Goal: Information Seeking & Learning: Learn about a topic

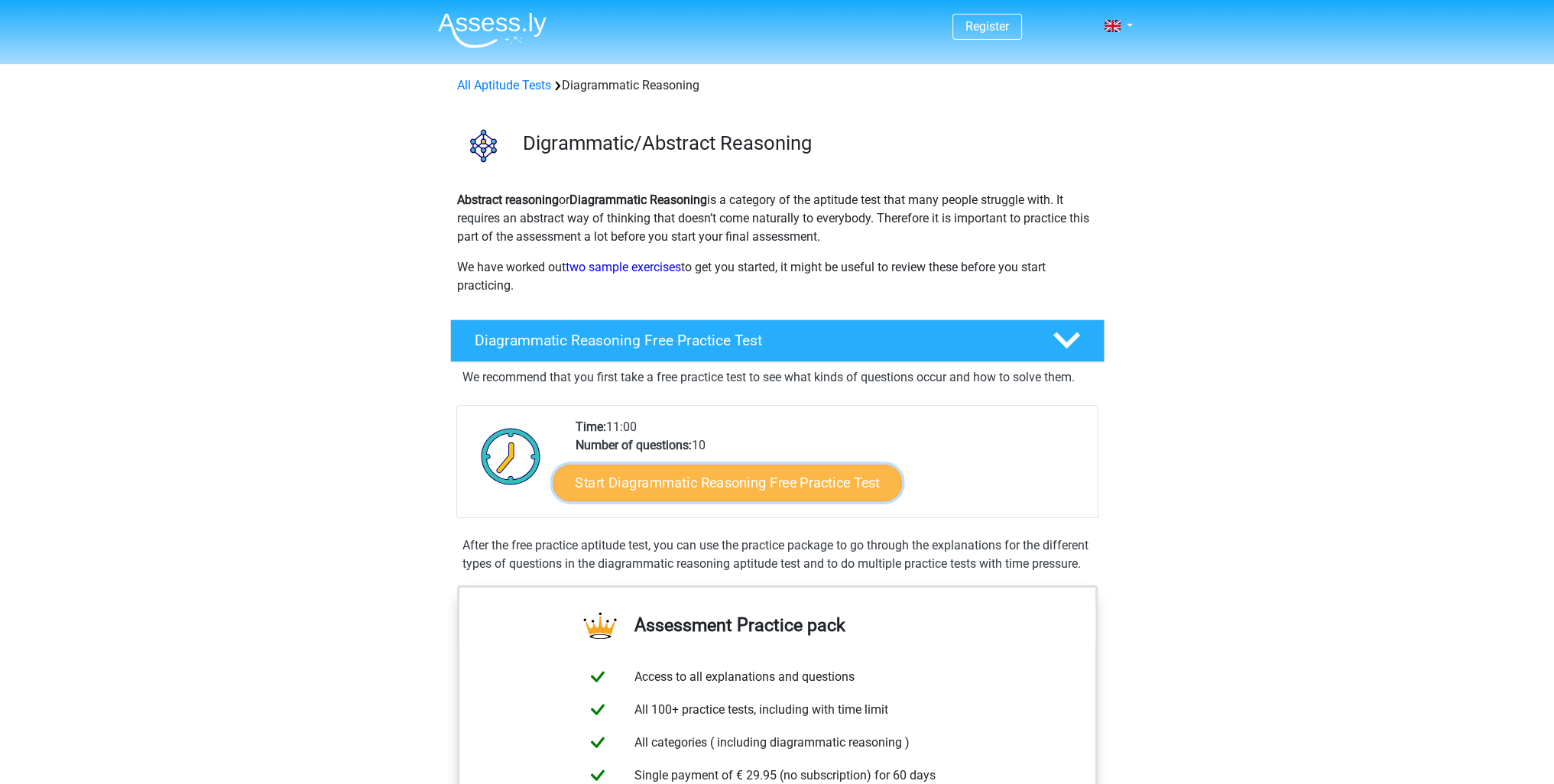
click at [692, 481] on link "Start Diagrammatic Reasoning Free Practice Test" at bounding box center [728, 482] width 350 height 37
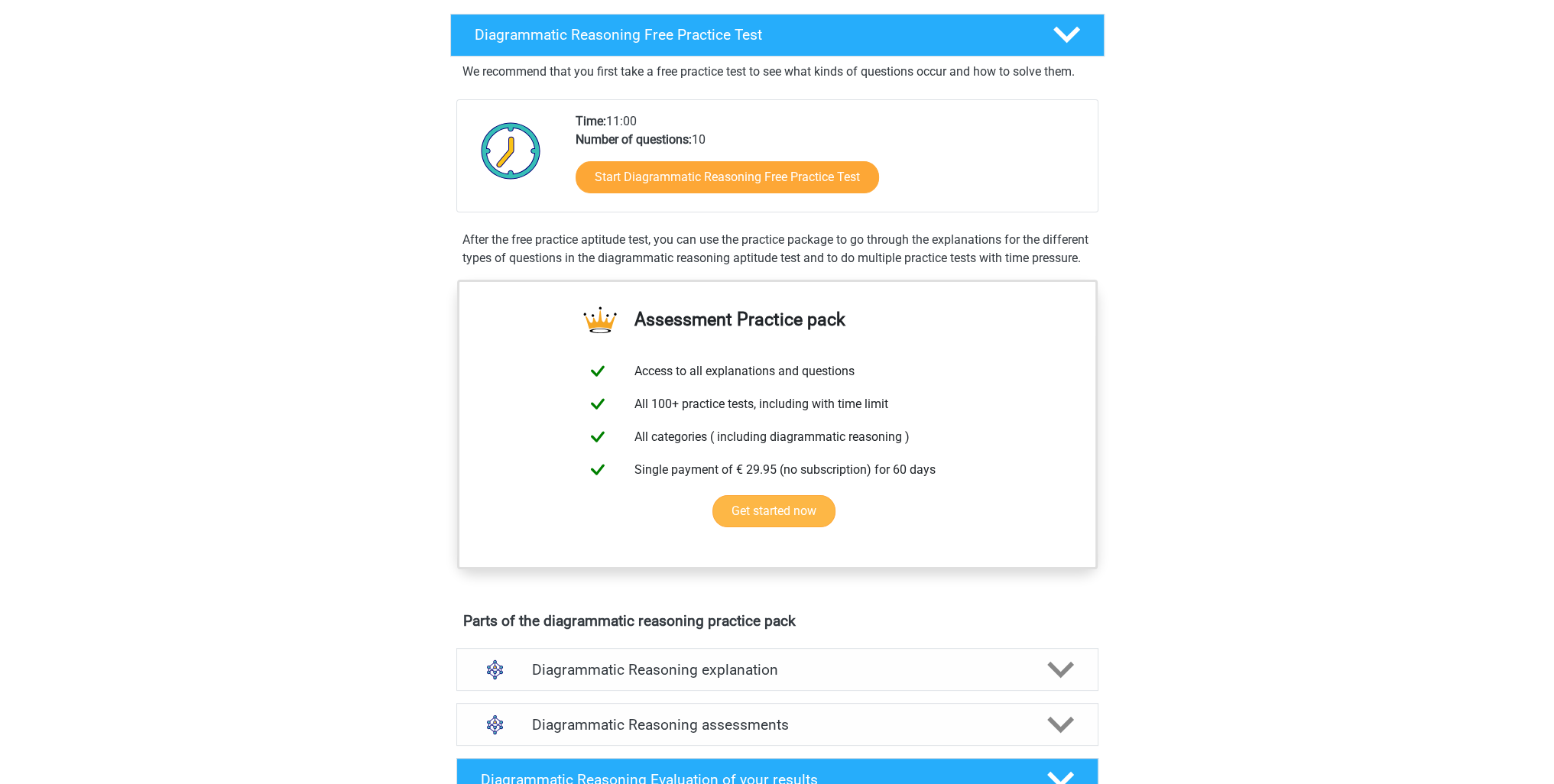
scroll to position [382, 0]
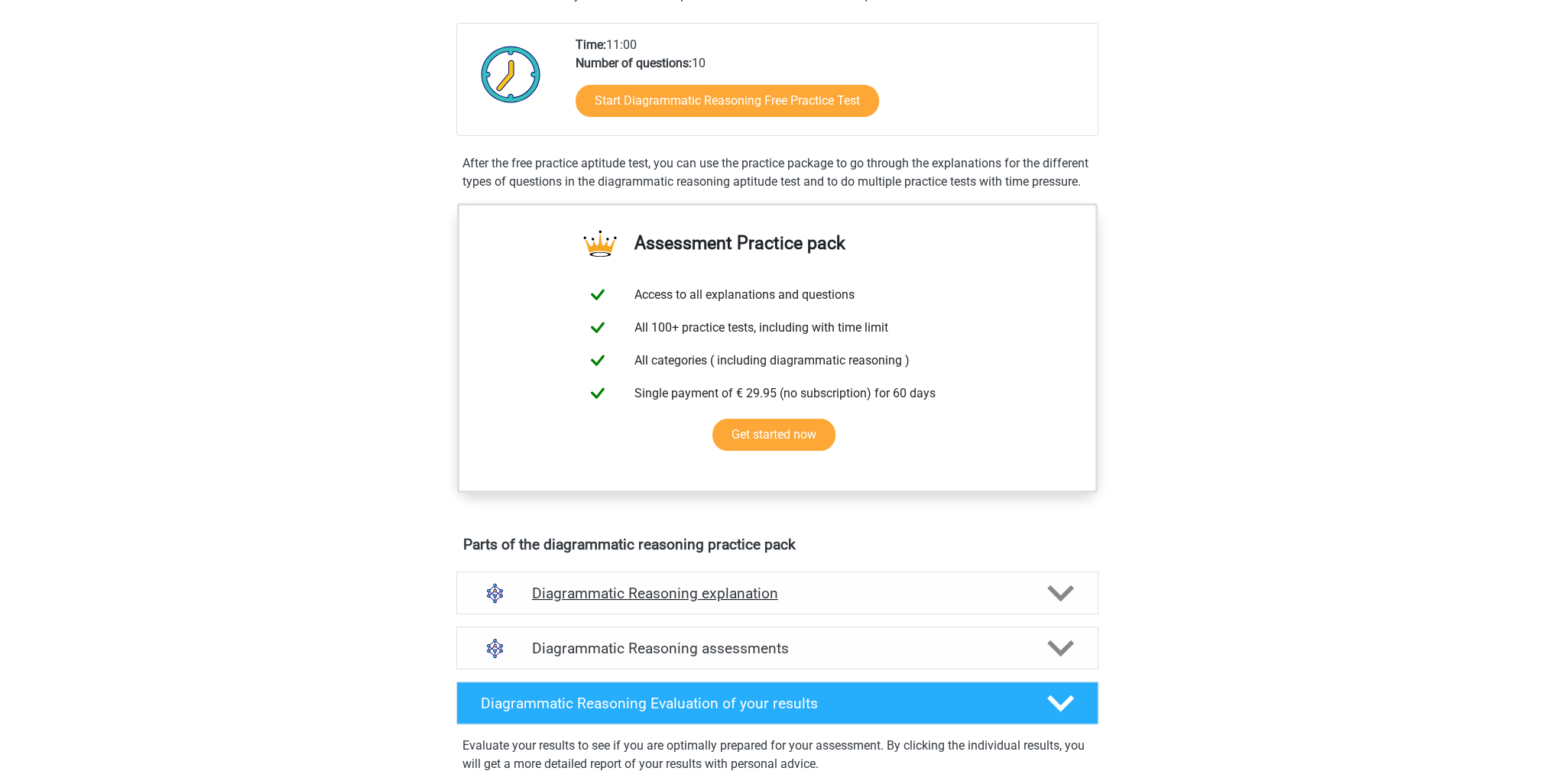
click at [729, 602] on h4 "Diagrammatic Reasoning explanation" at bounding box center [777, 593] width 490 height 17
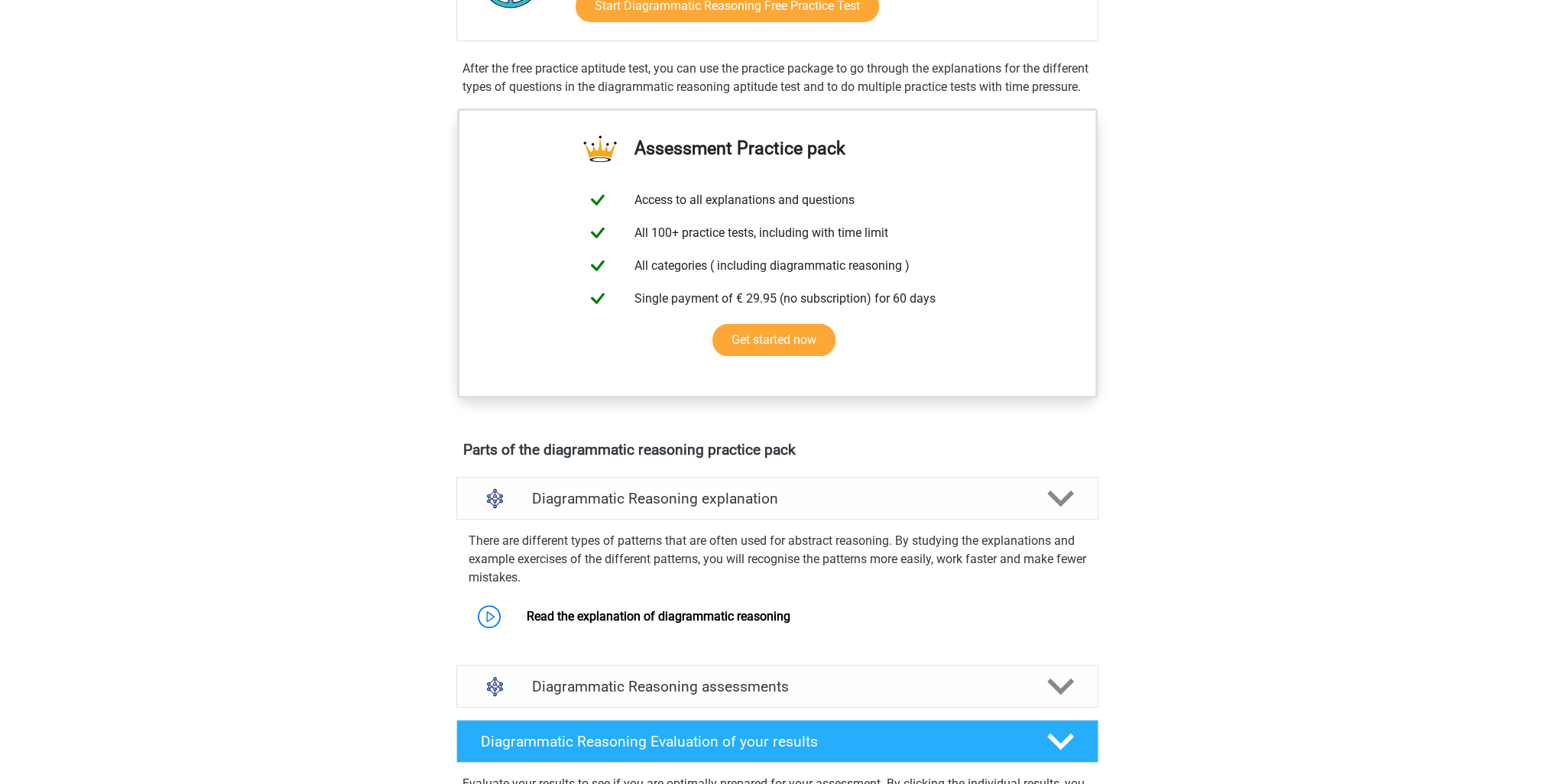
scroll to position [611, 0]
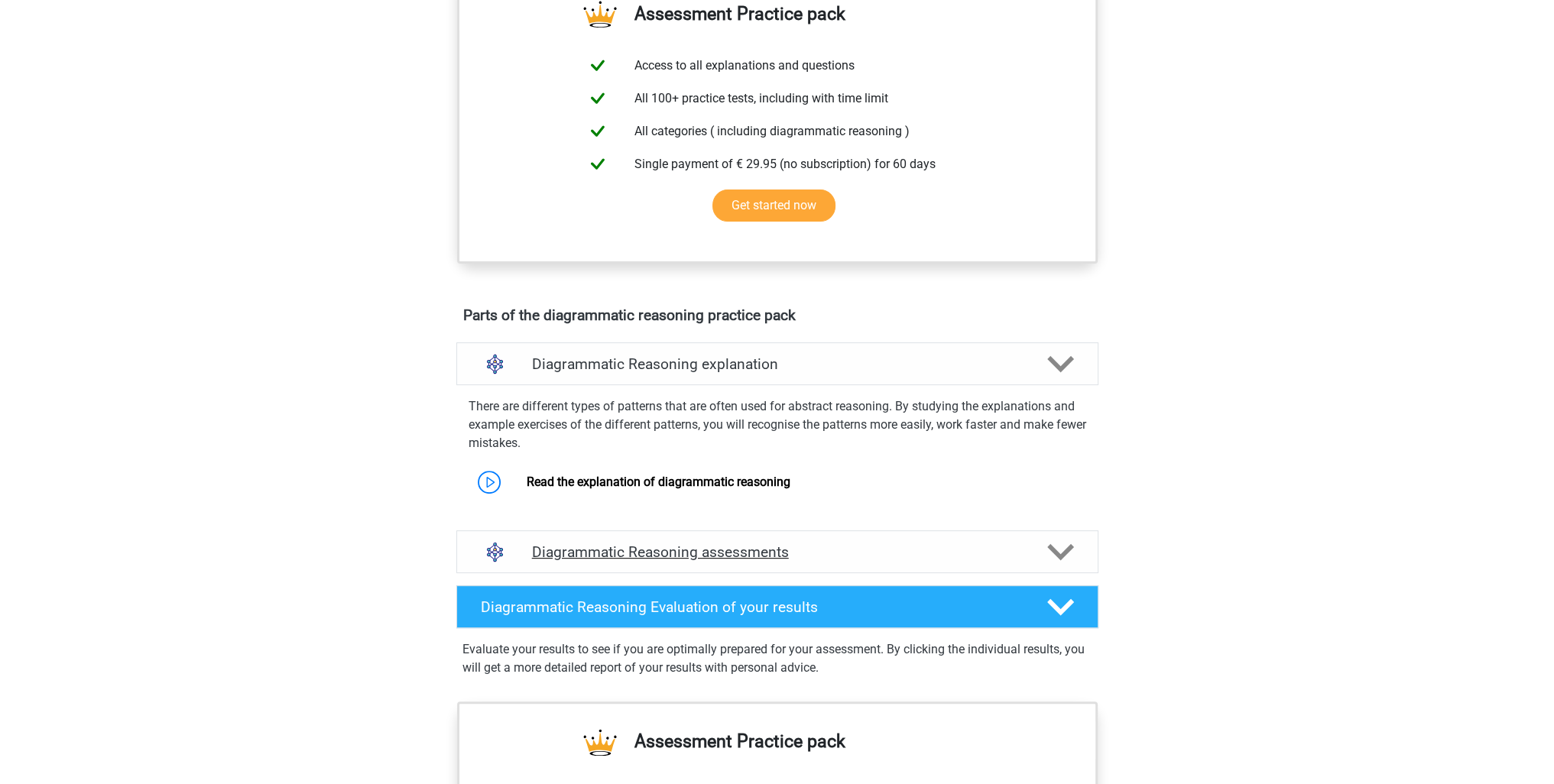
click at [657, 561] on h4 "Diagrammatic Reasoning assessments" at bounding box center [777, 552] width 490 height 17
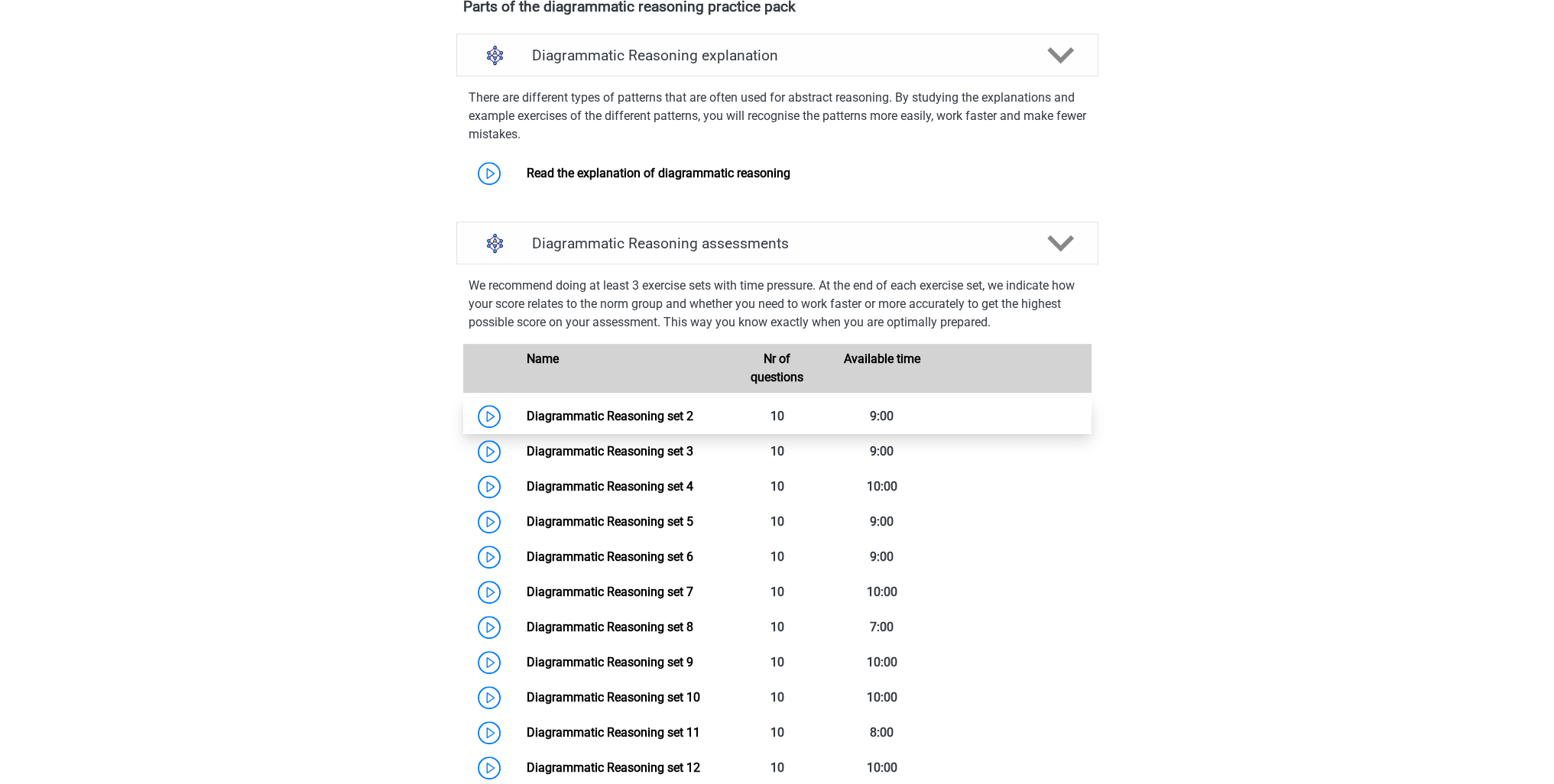
scroll to position [993, 0]
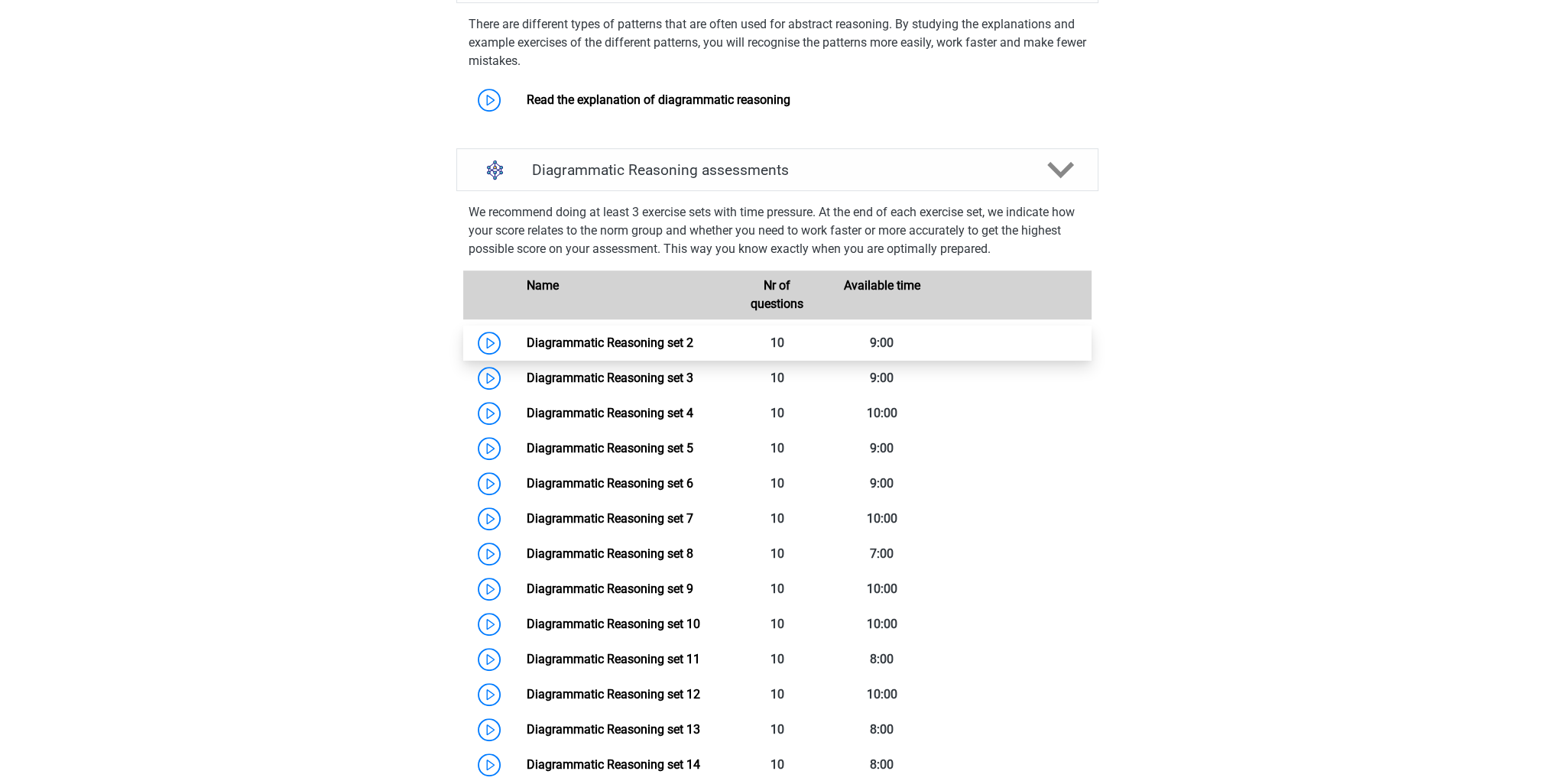
click at [677, 350] on link "Diagrammatic Reasoning set 2" at bounding box center [610, 342] width 167 height 15
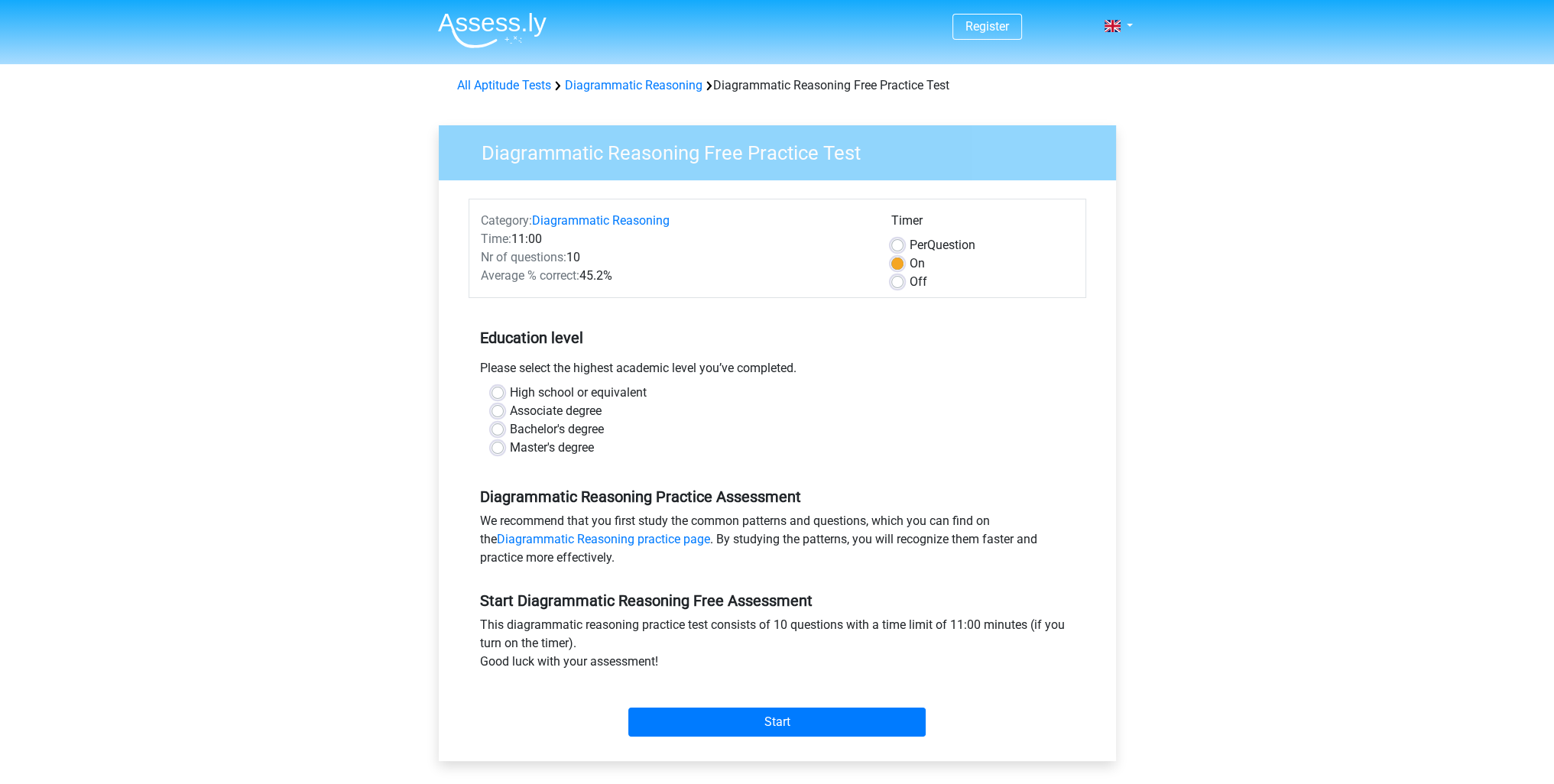
click at [510, 392] on label "High school or equivalent" at bounding box center [577, 392] width 137 height 18
click at [497, 392] on input "High school or equivalent" at bounding box center [497, 391] width 12 height 16
radio input "true"
click at [767, 711] on input "Start" at bounding box center [777, 721] width 297 height 29
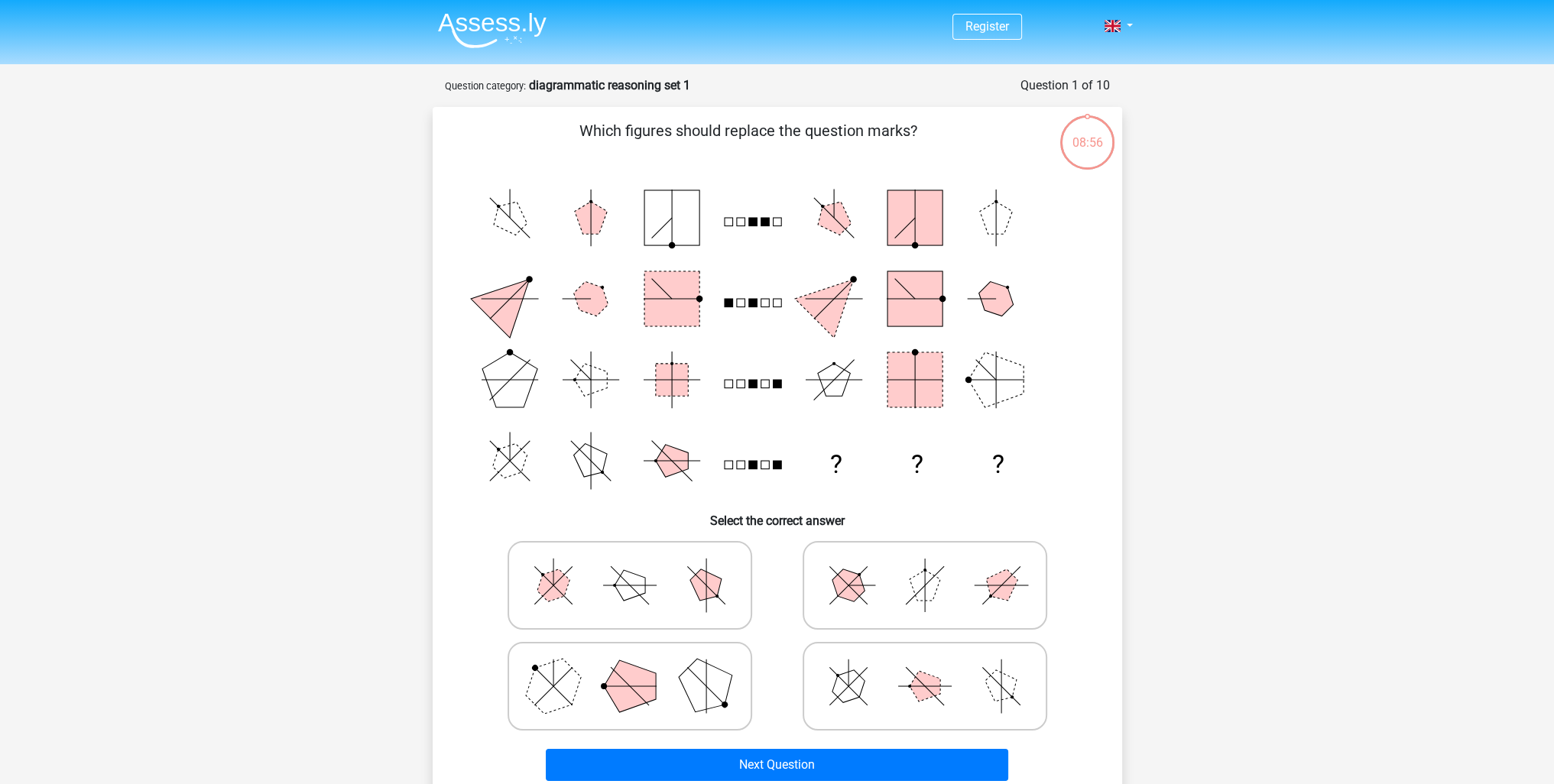
click at [667, 590] on icon at bounding box center [630, 585] width 230 height 76
click at [640, 566] on input "radio" at bounding box center [634, 561] width 10 height 10
radio input "true"
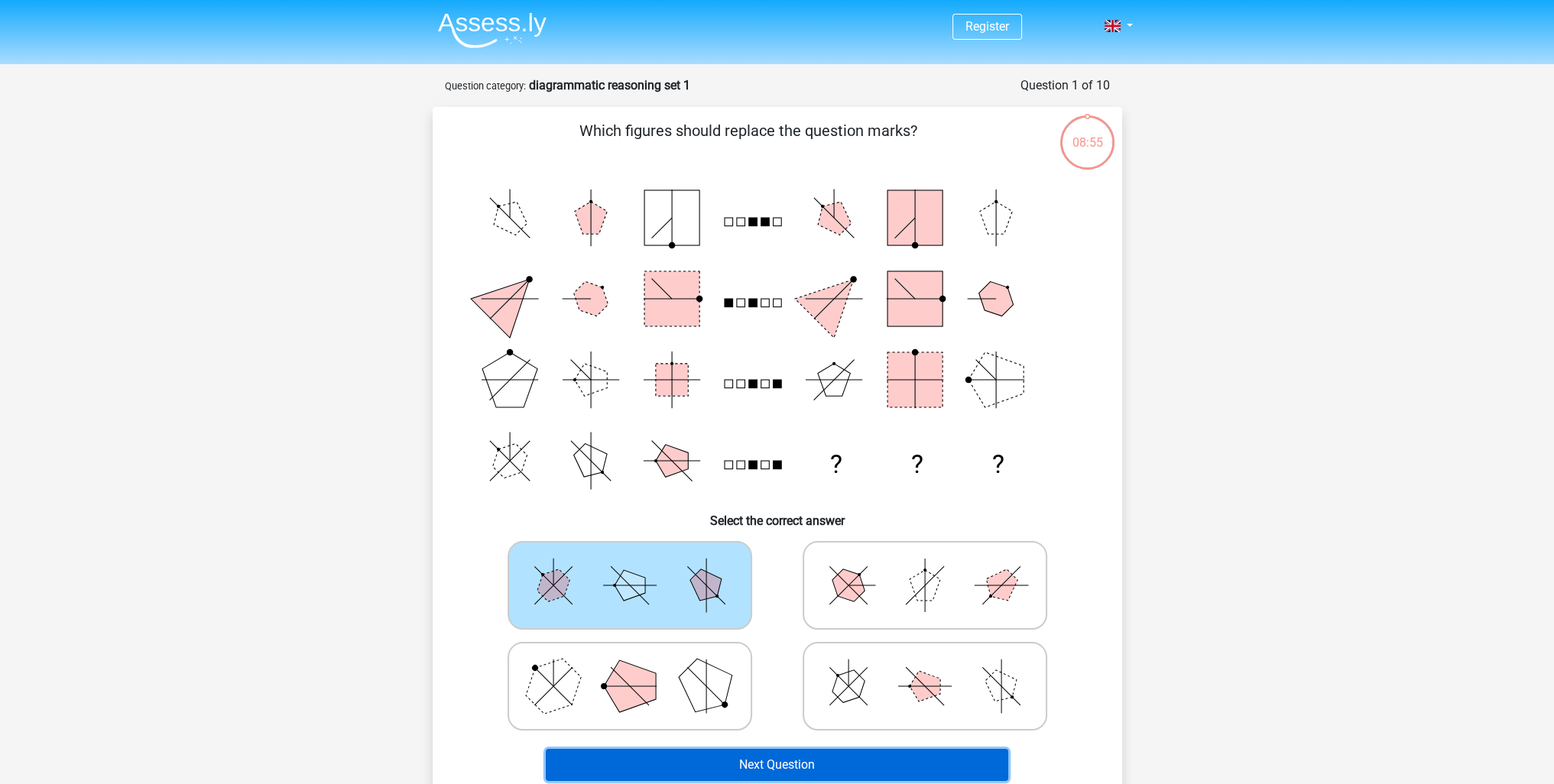
click at [792, 764] on button "Next Question" at bounding box center [777, 764] width 463 height 32
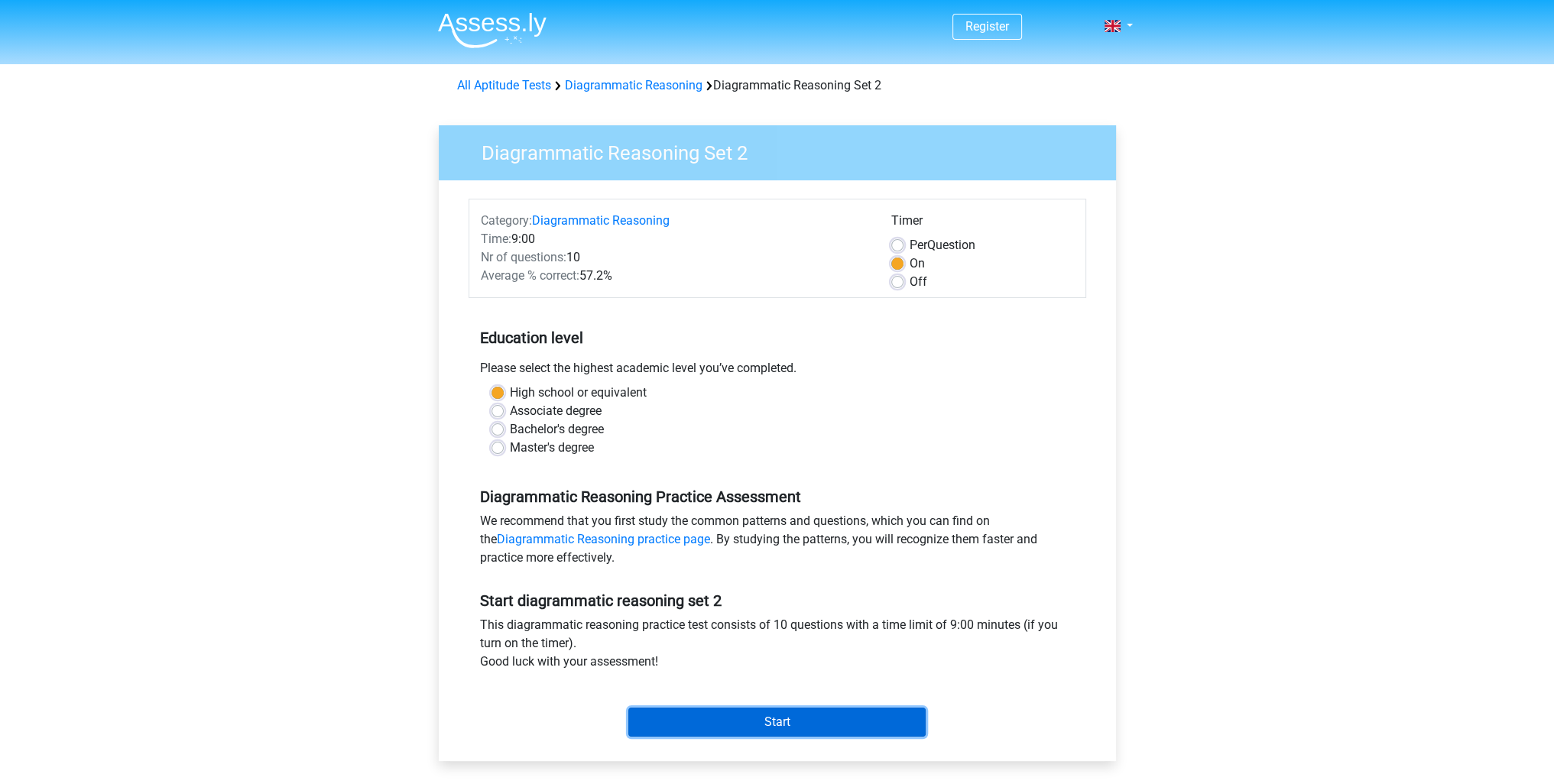
click at [798, 722] on input "Start" at bounding box center [777, 721] width 297 height 29
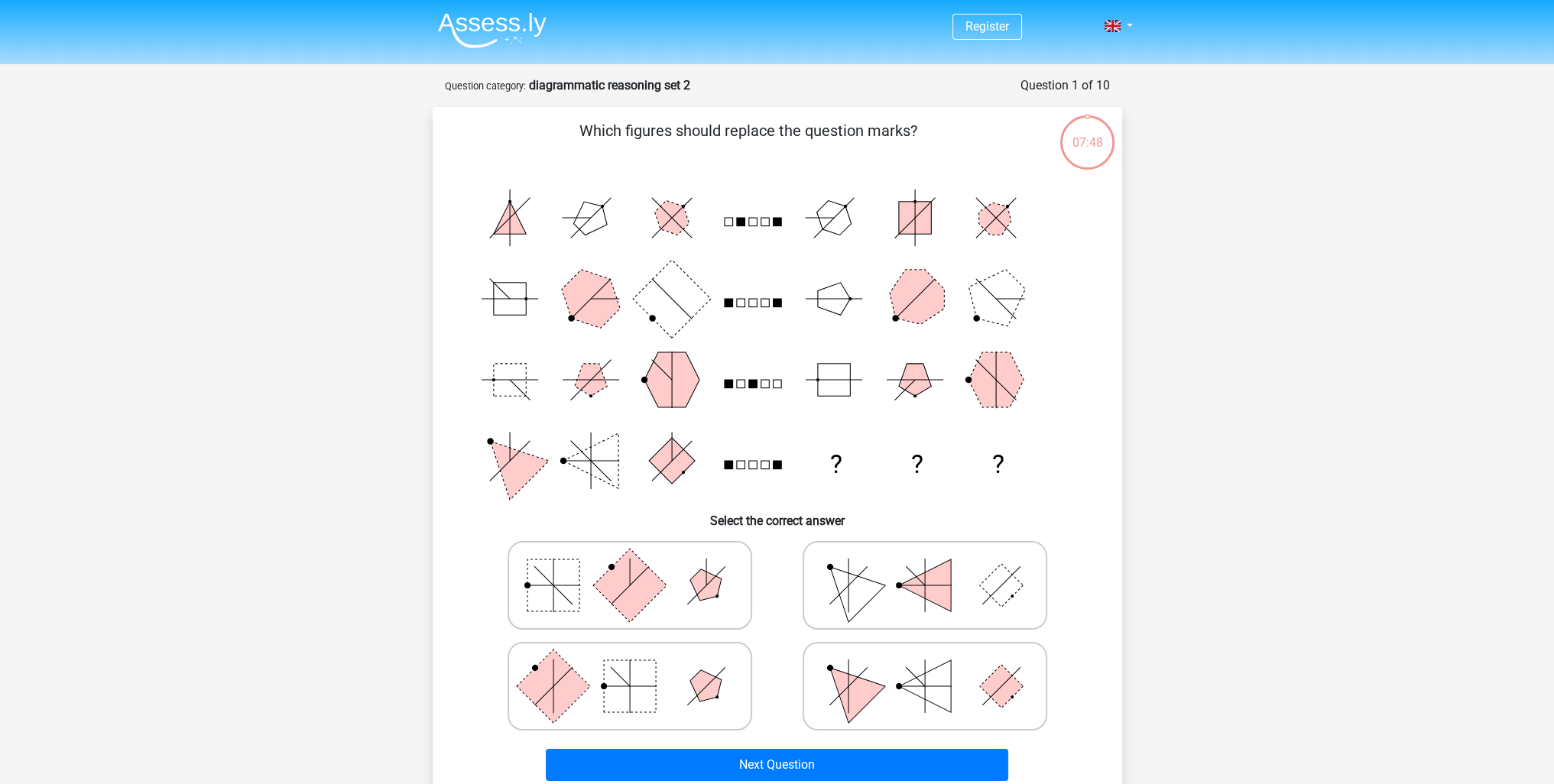
click at [855, 688] on polygon at bounding box center [848, 685] width 73 height 73
click at [925, 667] on input "radio" at bounding box center [930, 661] width 10 height 10
radio input "true"
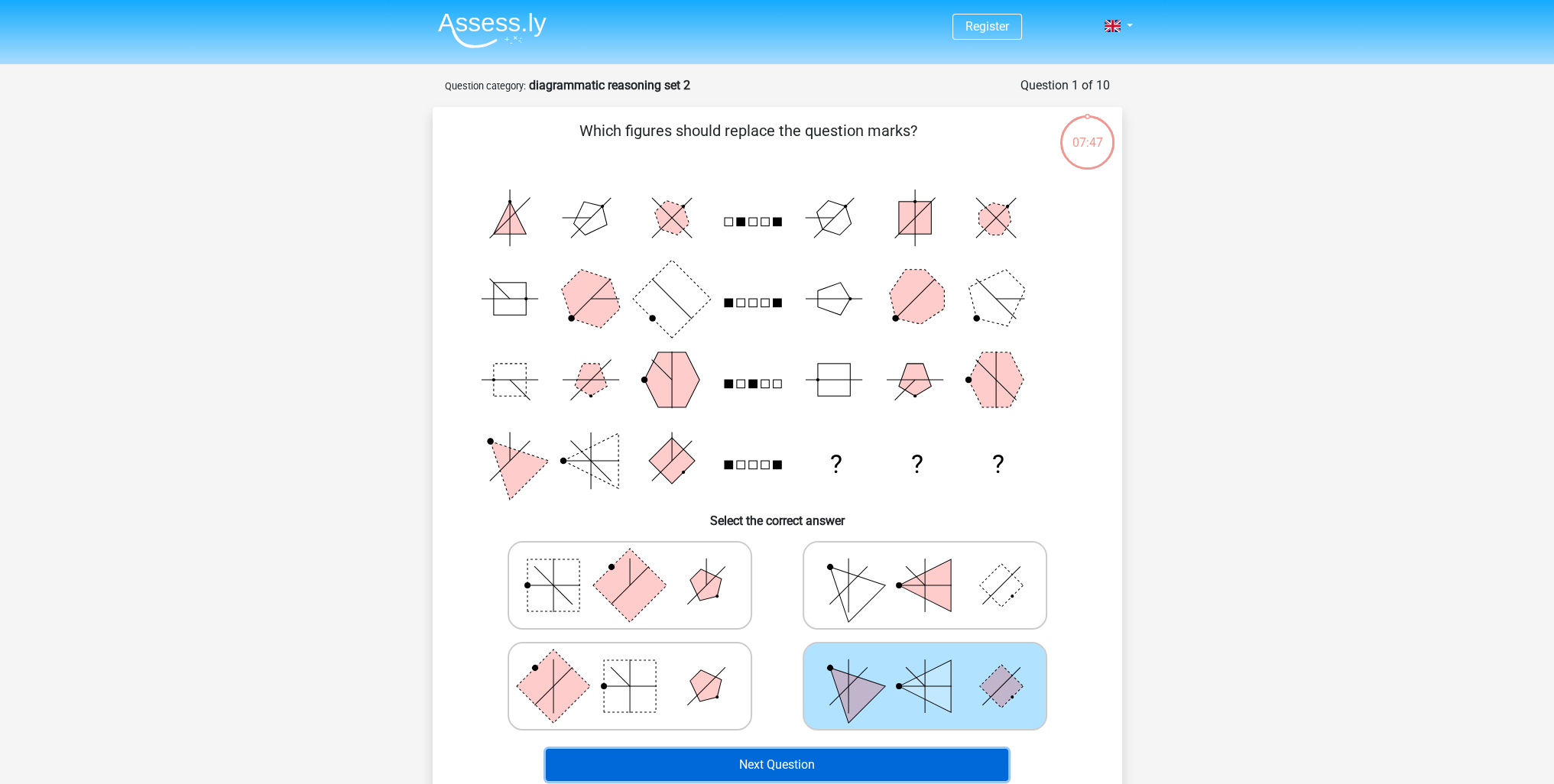
click at [850, 762] on button "Next Question" at bounding box center [777, 764] width 463 height 32
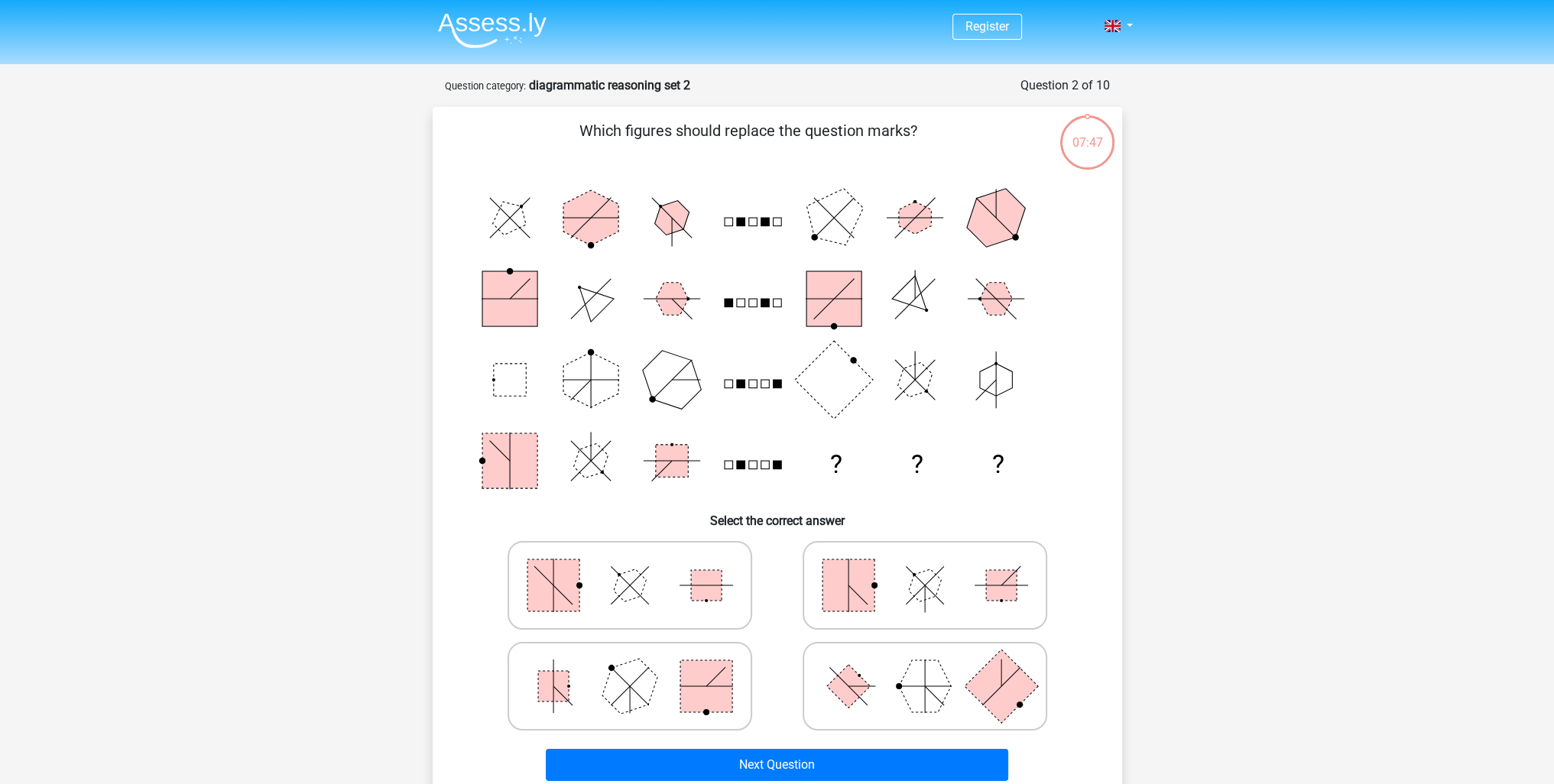
scroll to position [76, 0]
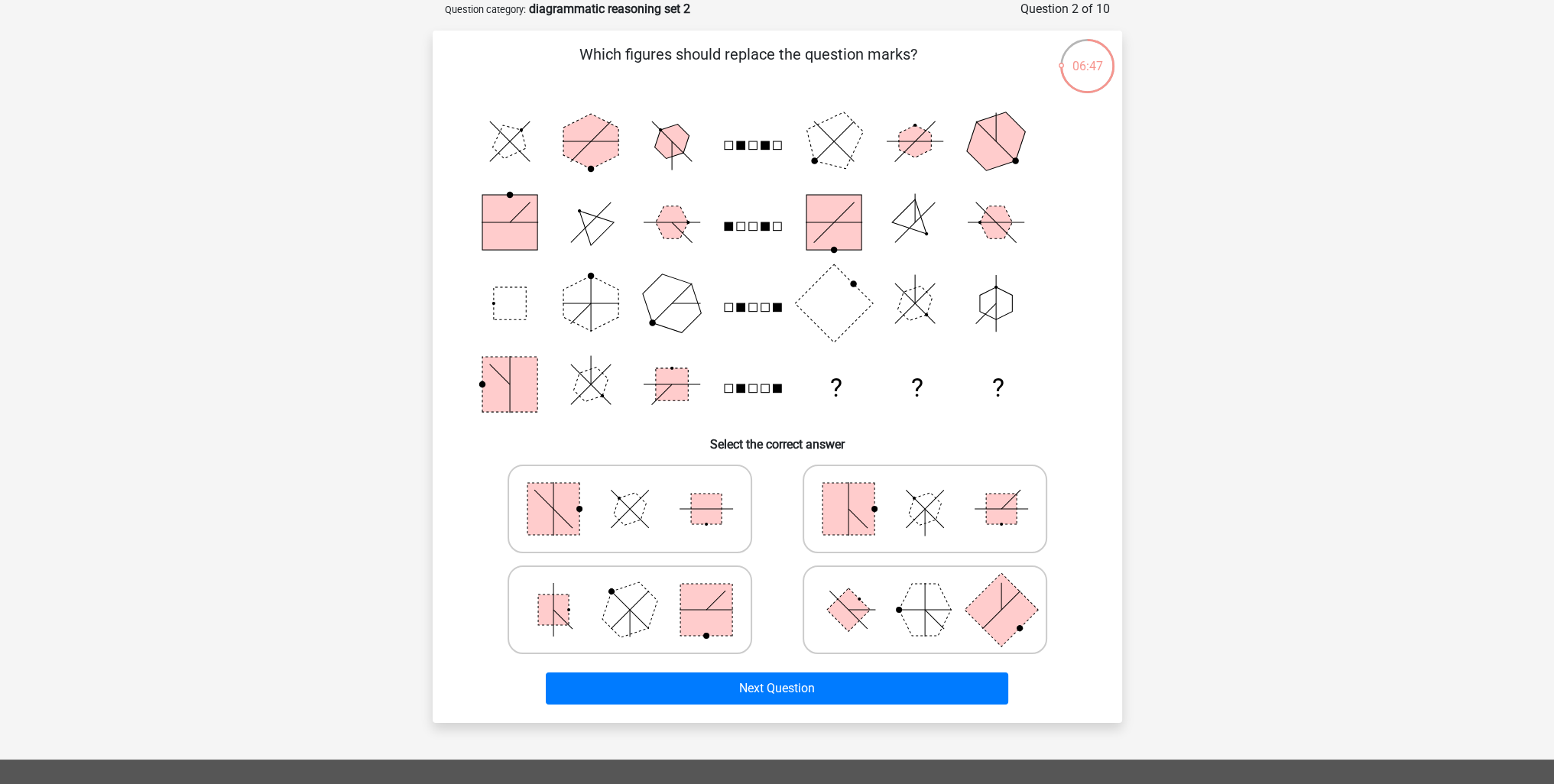
click at [924, 511] on polygon at bounding box center [924, 508] width 43 height 43
click at [925, 489] on input "radio" at bounding box center [930, 484] width 10 height 10
radio input "true"
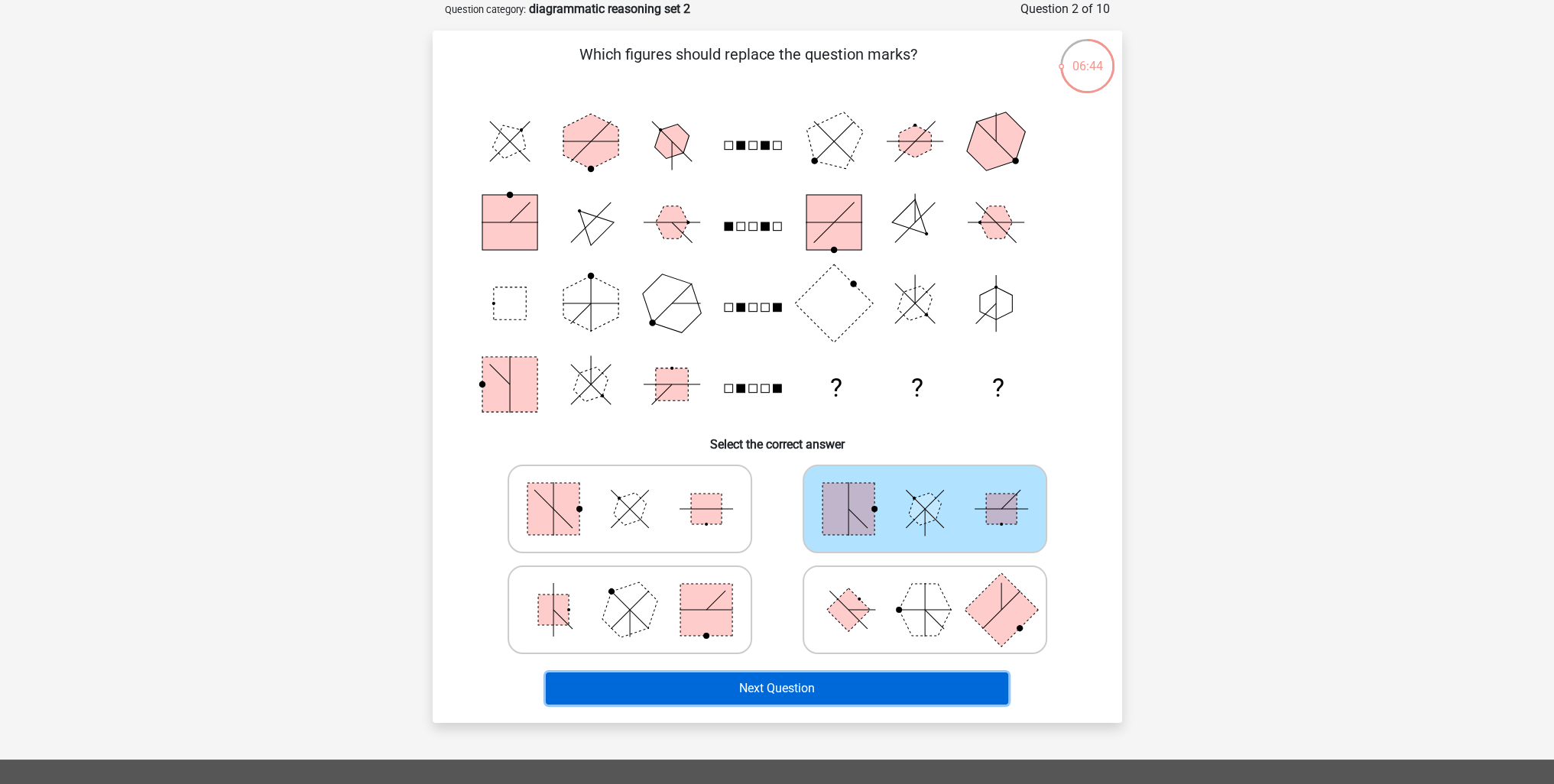
click at [841, 685] on button "Next Question" at bounding box center [777, 688] width 463 height 32
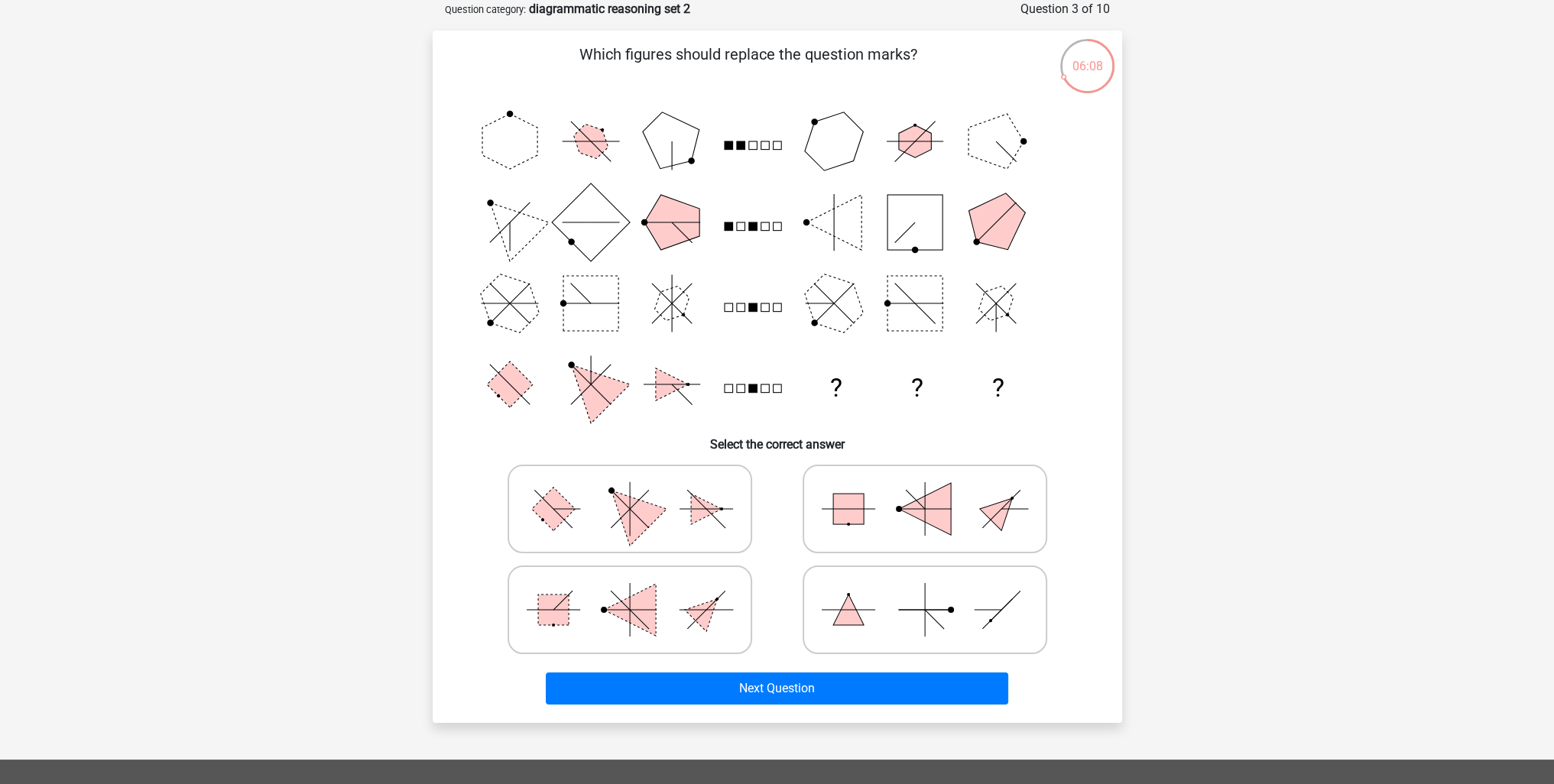
click at [860, 507] on rect at bounding box center [848, 508] width 30 height 30
click at [925, 489] on input "radio" at bounding box center [930, 484] width 10 height 10
radio input "true"
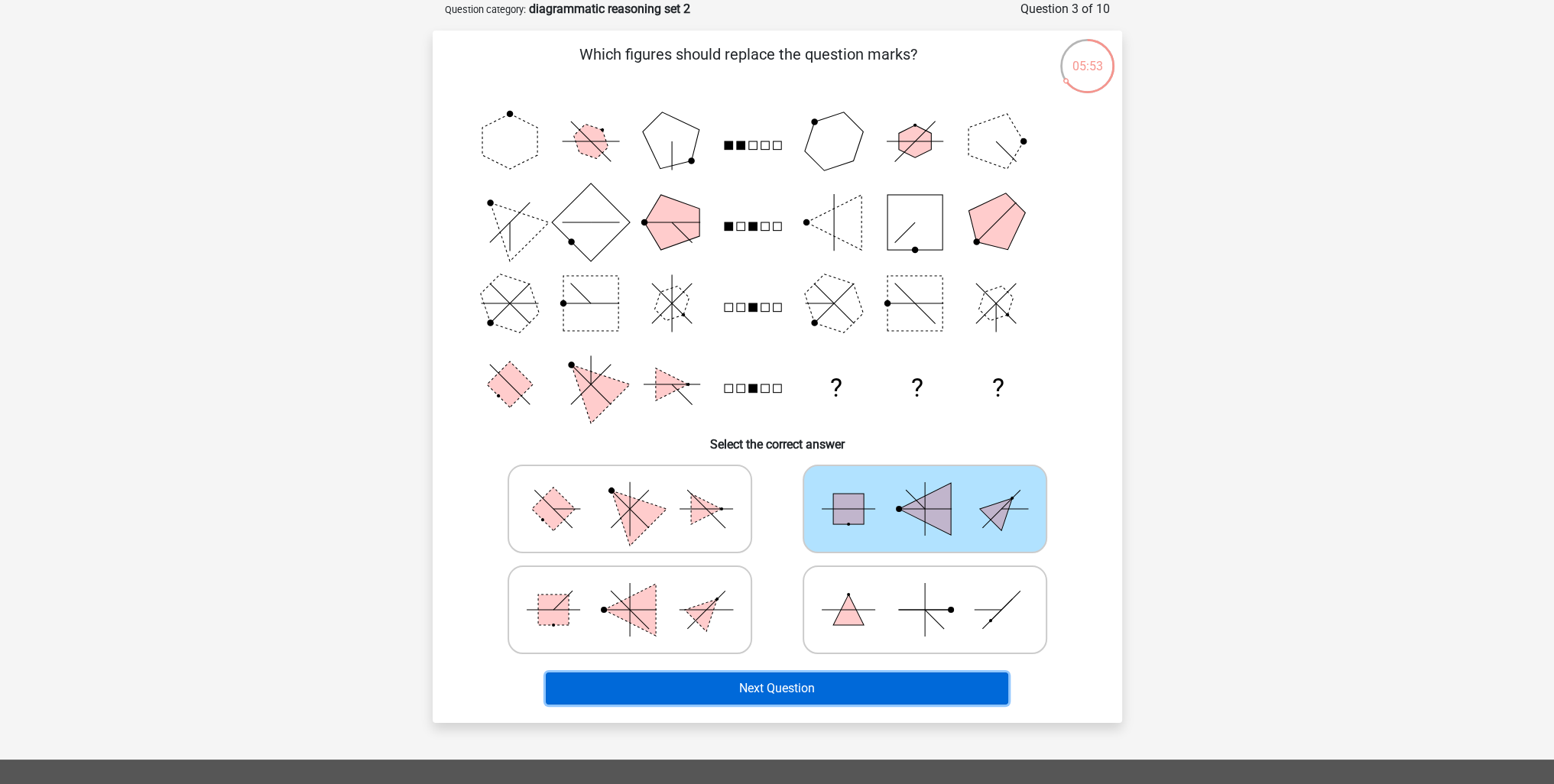
click at [847, 693] on button "Next Question" at bounding box center [777, 688] width 463 height 32
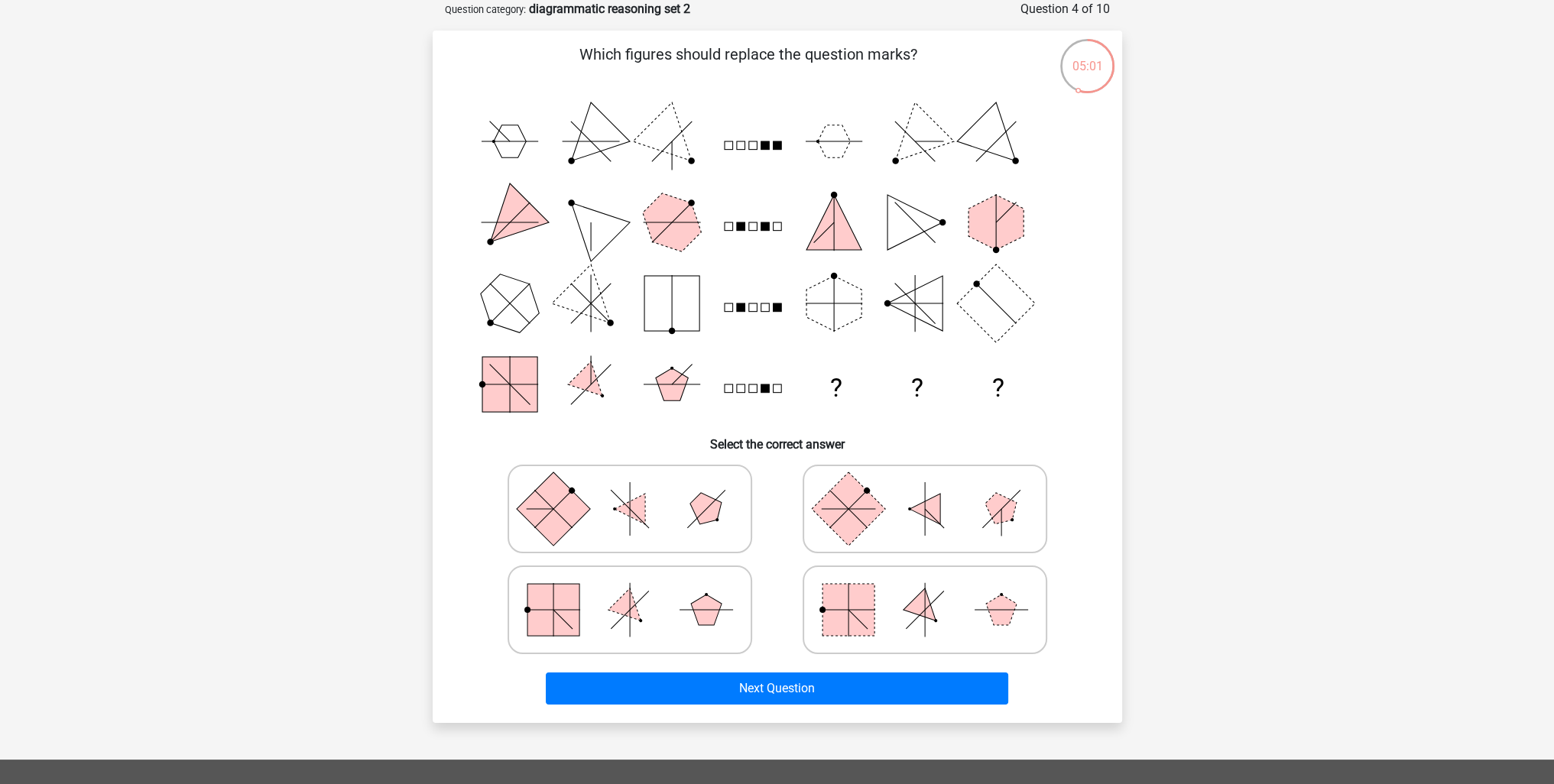
click at [849, 522] on rect at bounding box center [848, 508] width 73 height 73
click at [925, 489] on input "radio" at bounding box center [930, 484] width 10 height 10
radio input "true"
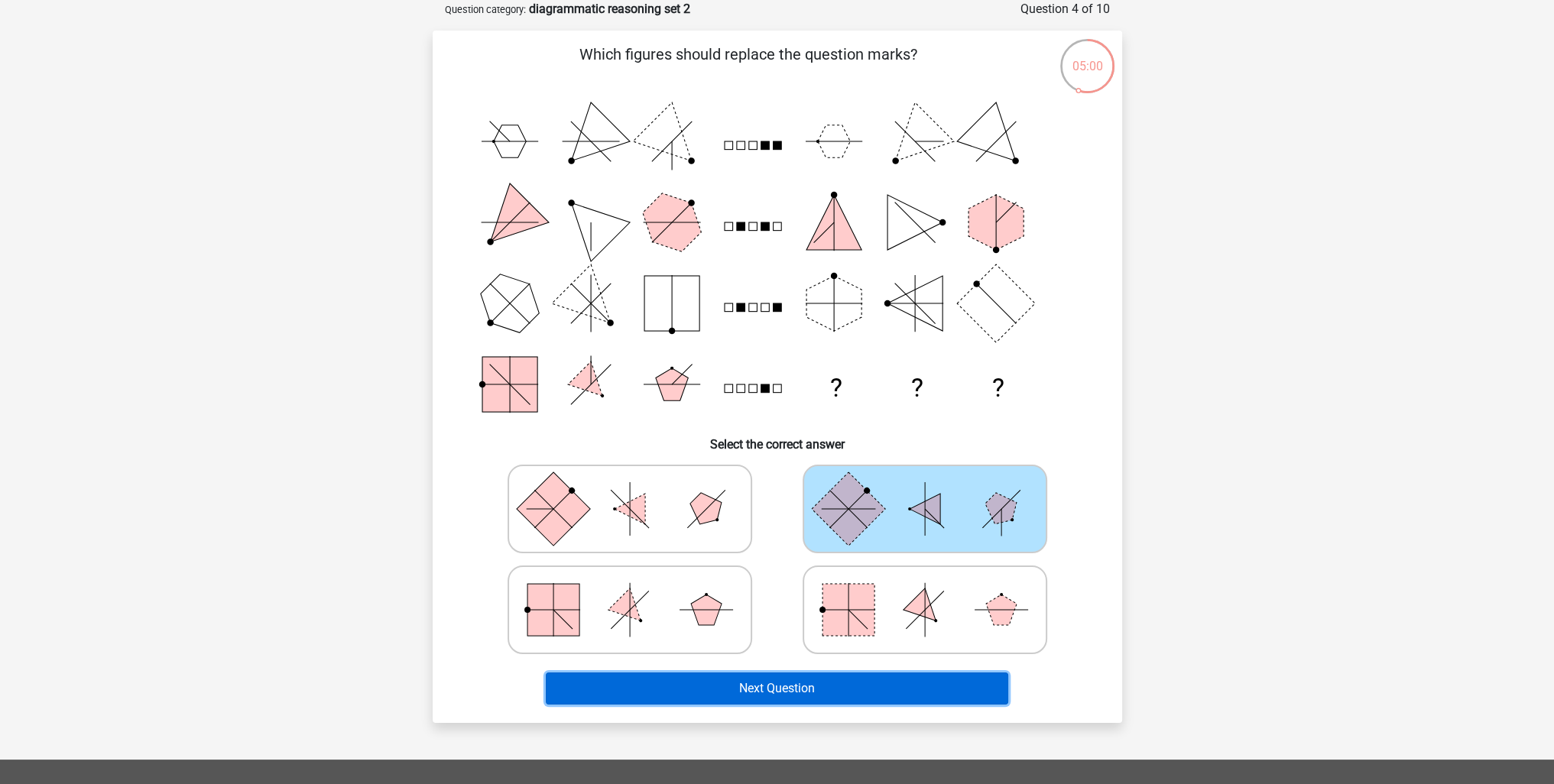
click at [822, 694] on button "Next Question" at bounding box center [777, 688] width 463 height 32
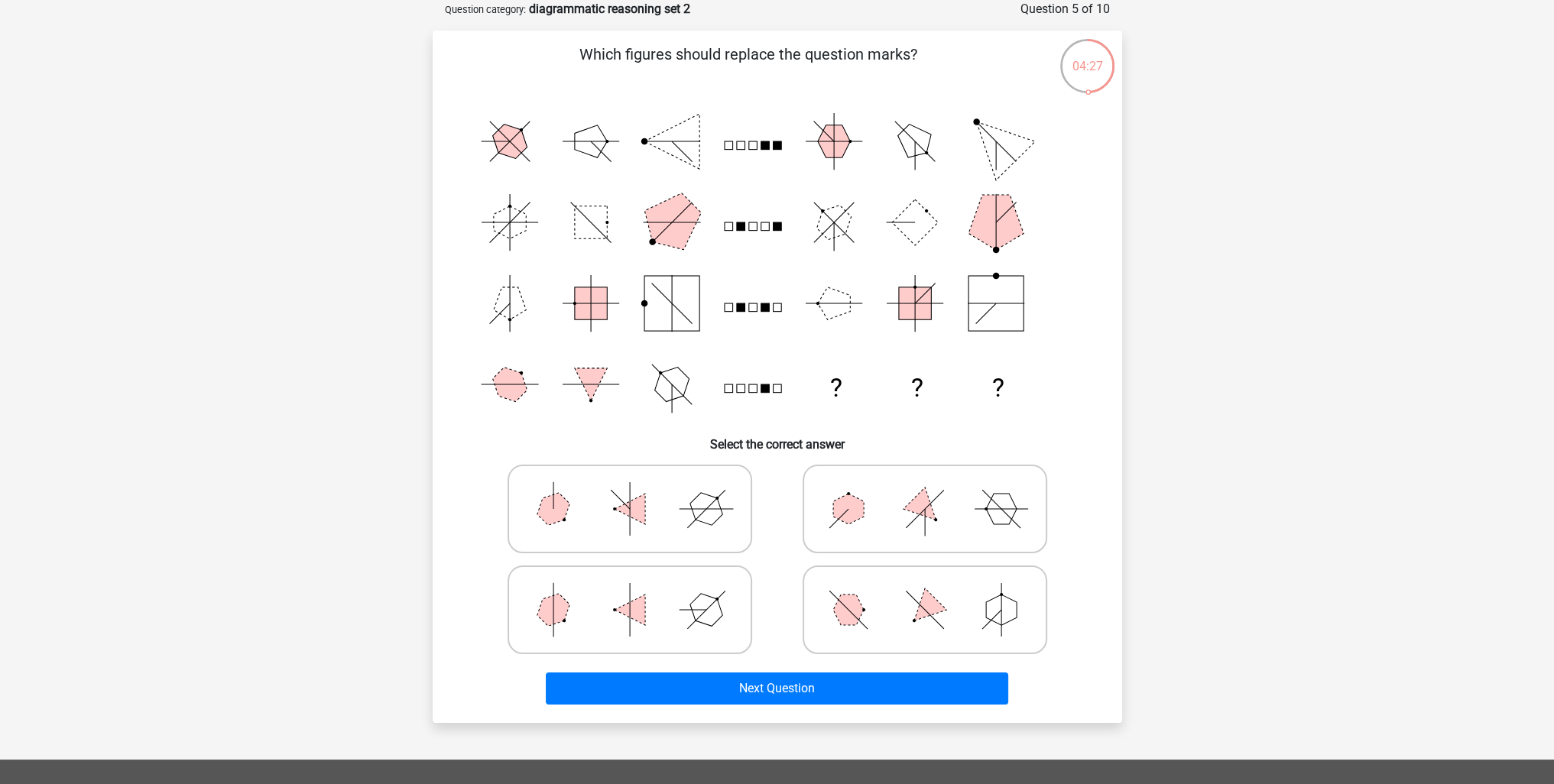
click at [661, 508] on icon at bounding box center [630, 509] width 230 height 76
click at [640, 489] on input "radio" at bounding box center [634, 484] width 10 height 10
radio input "true"
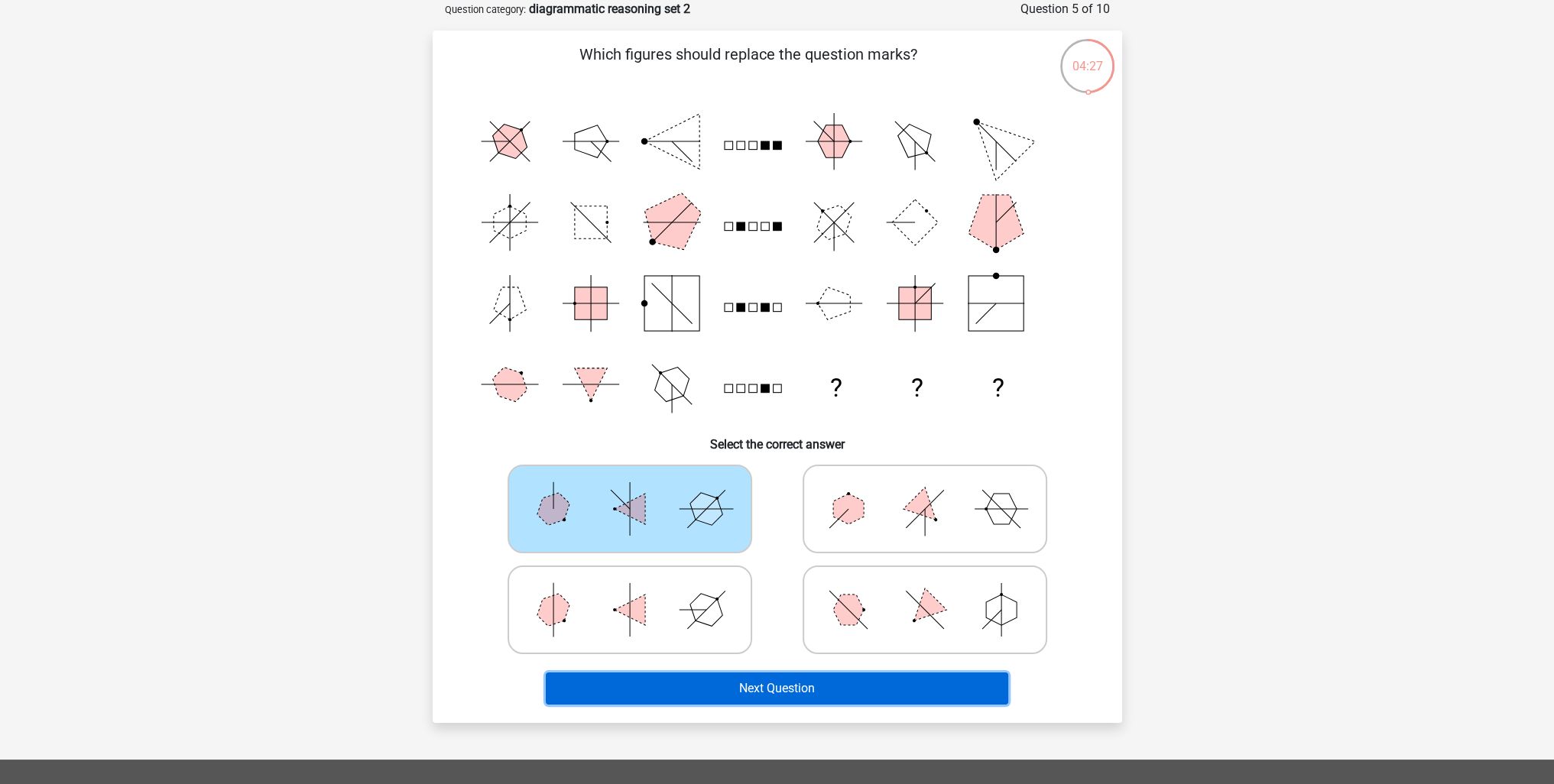
click at [770, 692] on button "Next Question" at bounding box center [777, 688] width 463 height 32
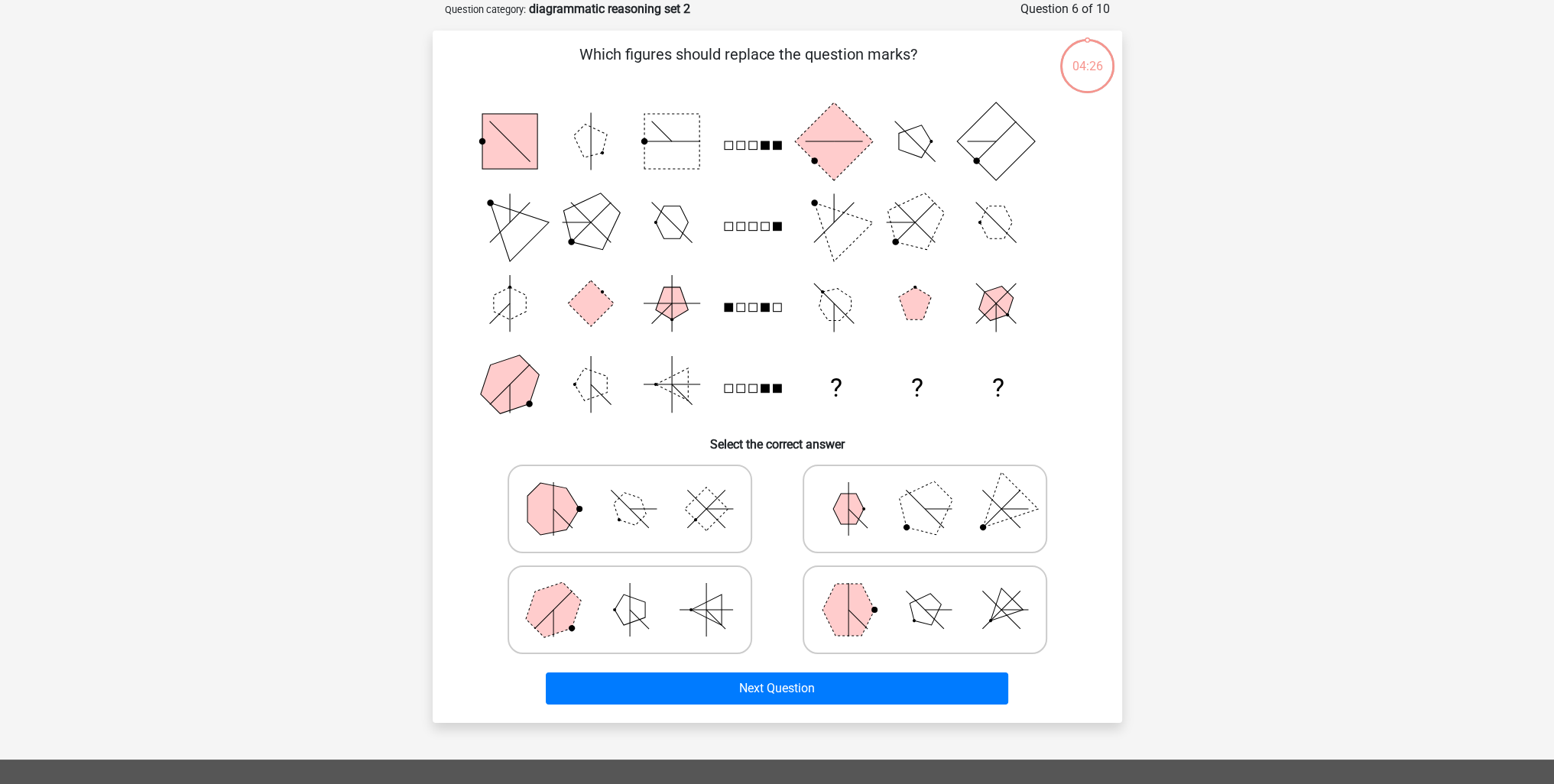
click at [699, 508] on rect at bounding box center [706, 508] width 43 height 43
click at [640, 489] on input "radio" at bounding box center [634, 484] width 10 height 10
radio input "true"
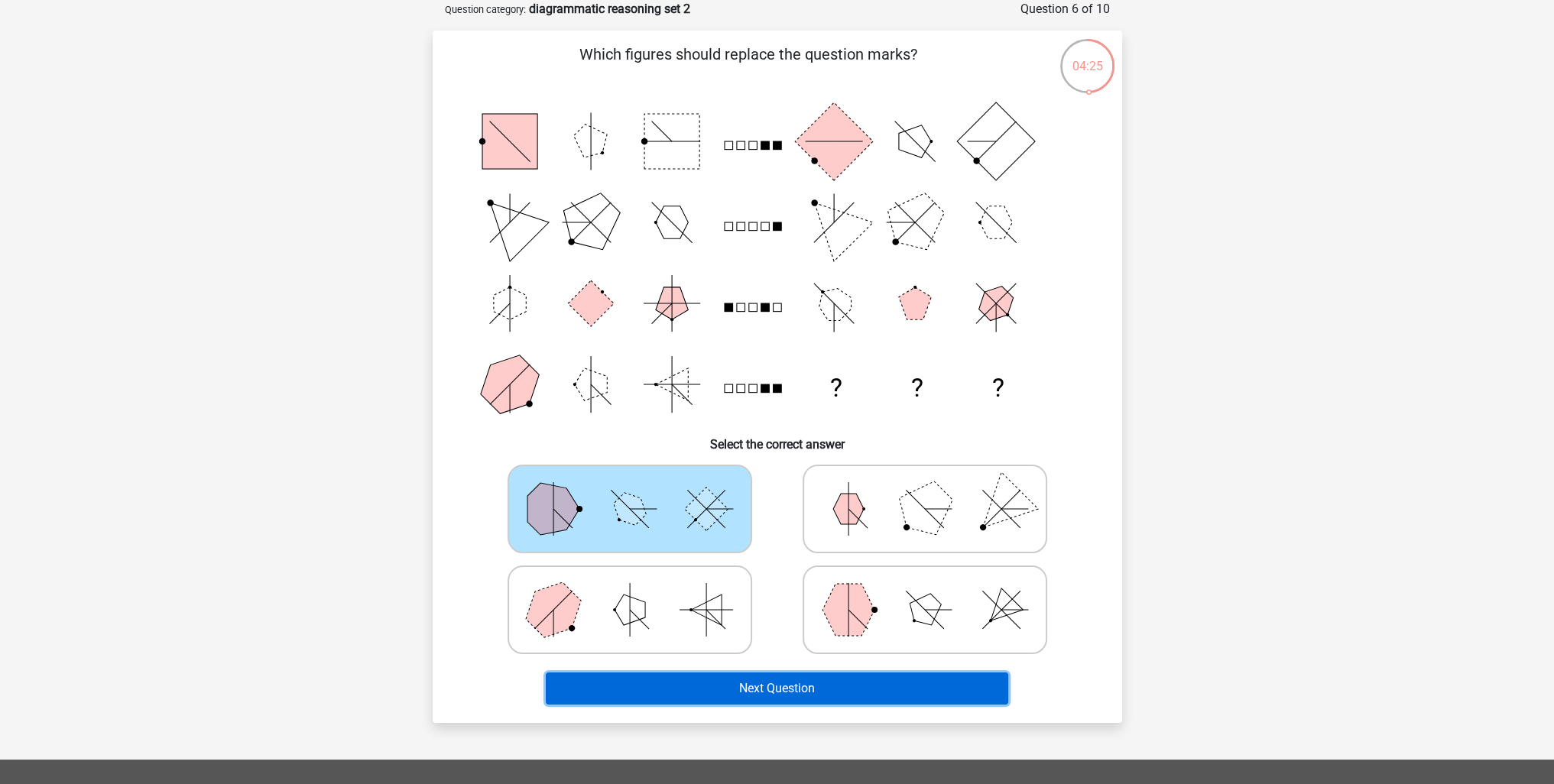
click at [774, 686] on button "Next Question" at bounding box center [777, 688] width 463 height 32
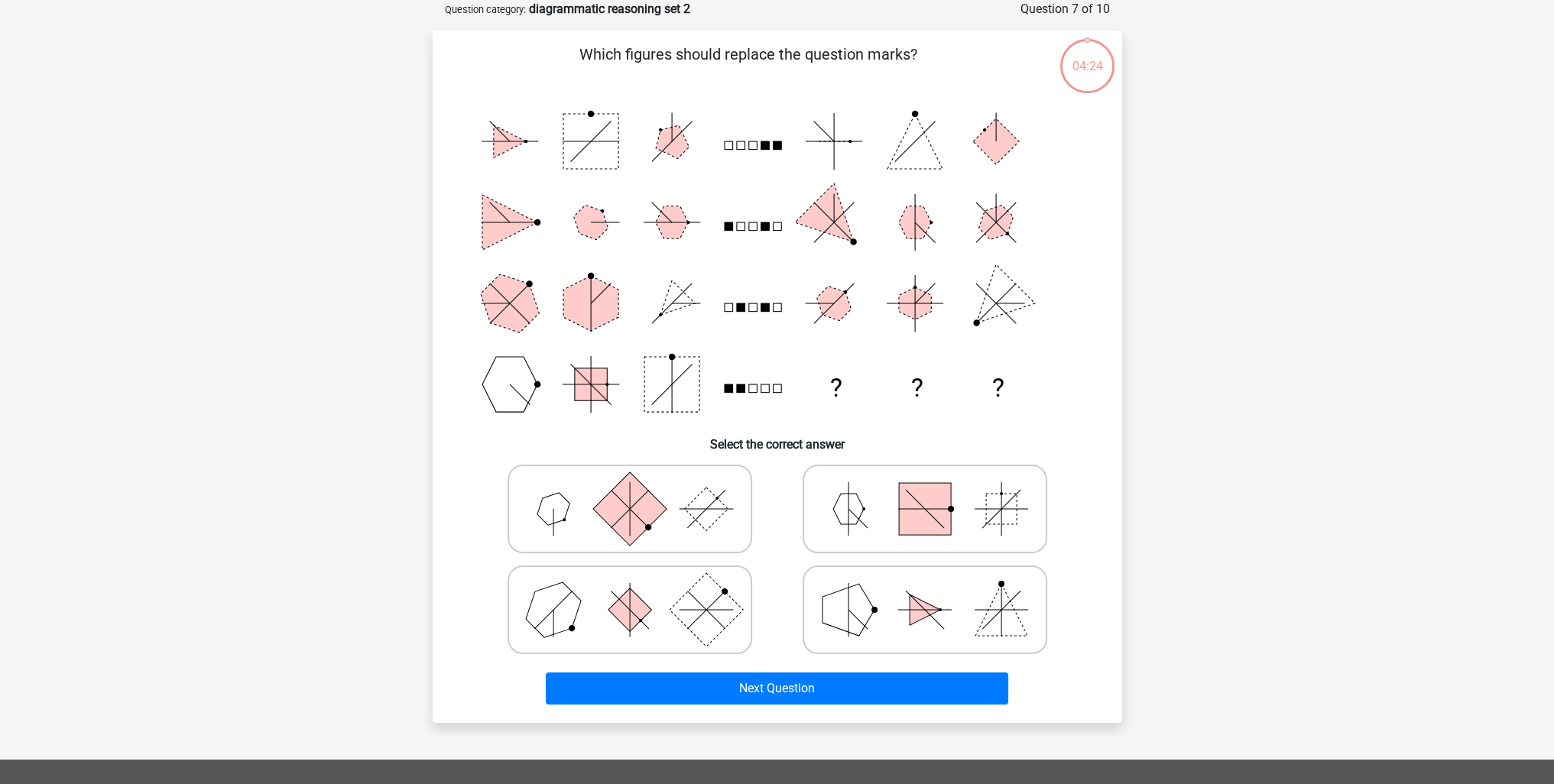
click at [814, 629] on icon at bounding box center [925, 610] width 230 height 76
click at [925, 591] on input "radio" at bounding box center [930, 585] width 10 height 10
radio input "true"
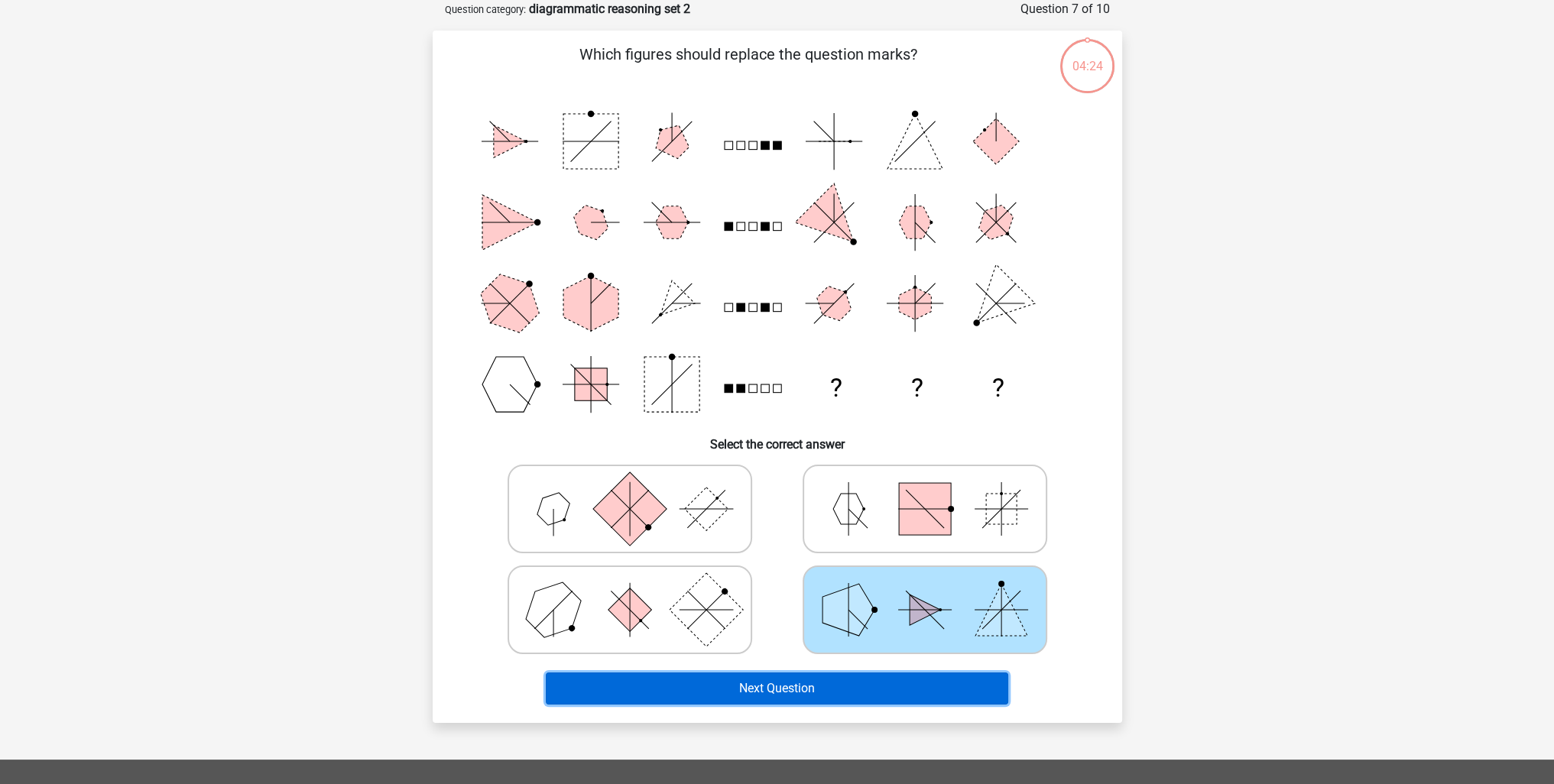
click at [813, 687] on button "Next Question" at bounding box center [777, 688] width 463 height 32
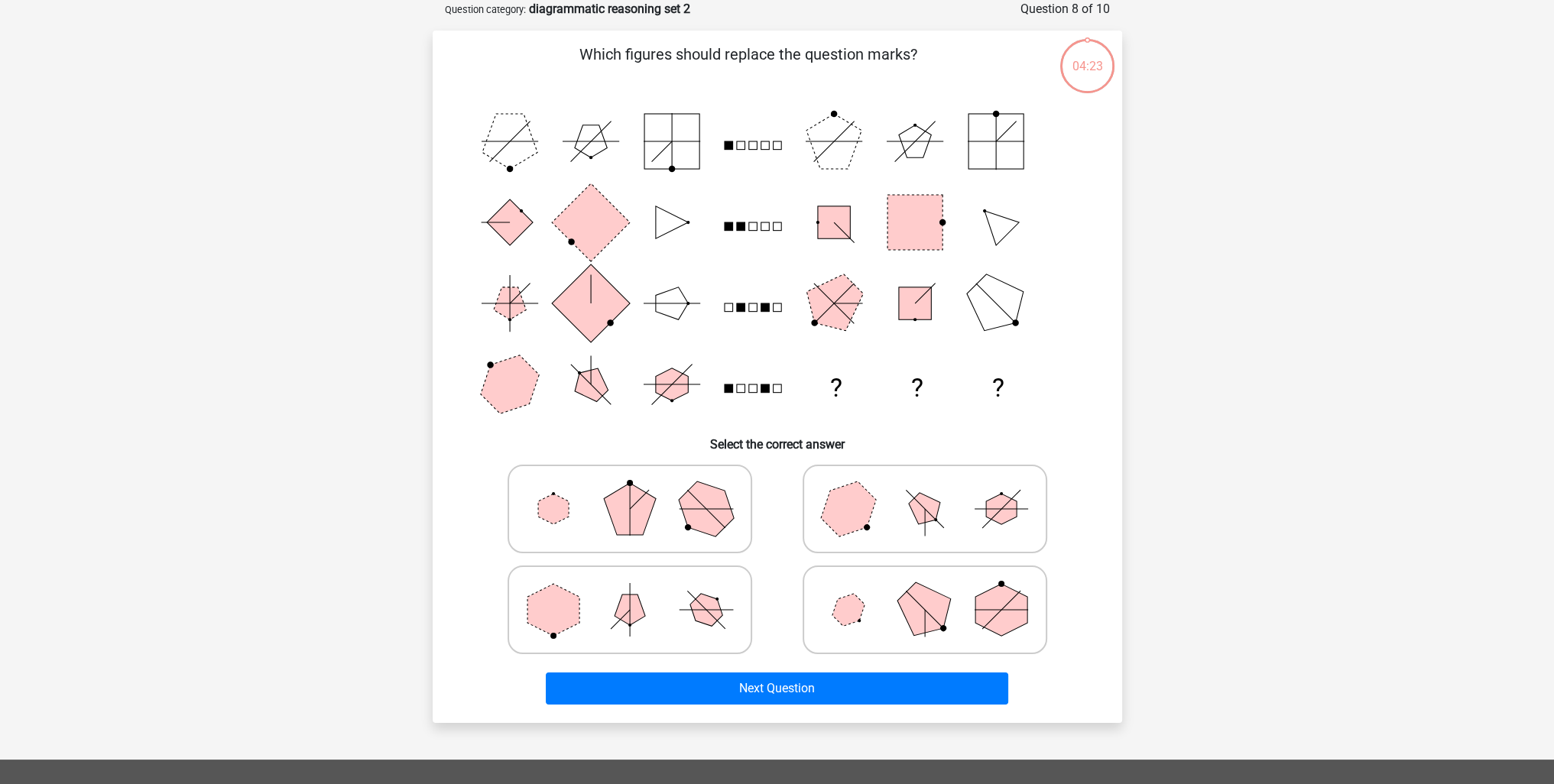
click at [743, 608] on icon at bounding box center [630, 610] width 230 height 76
click at [640, 591] on input "radio" at bounding box center [634, 585] width 10 height 10
radio input "true"
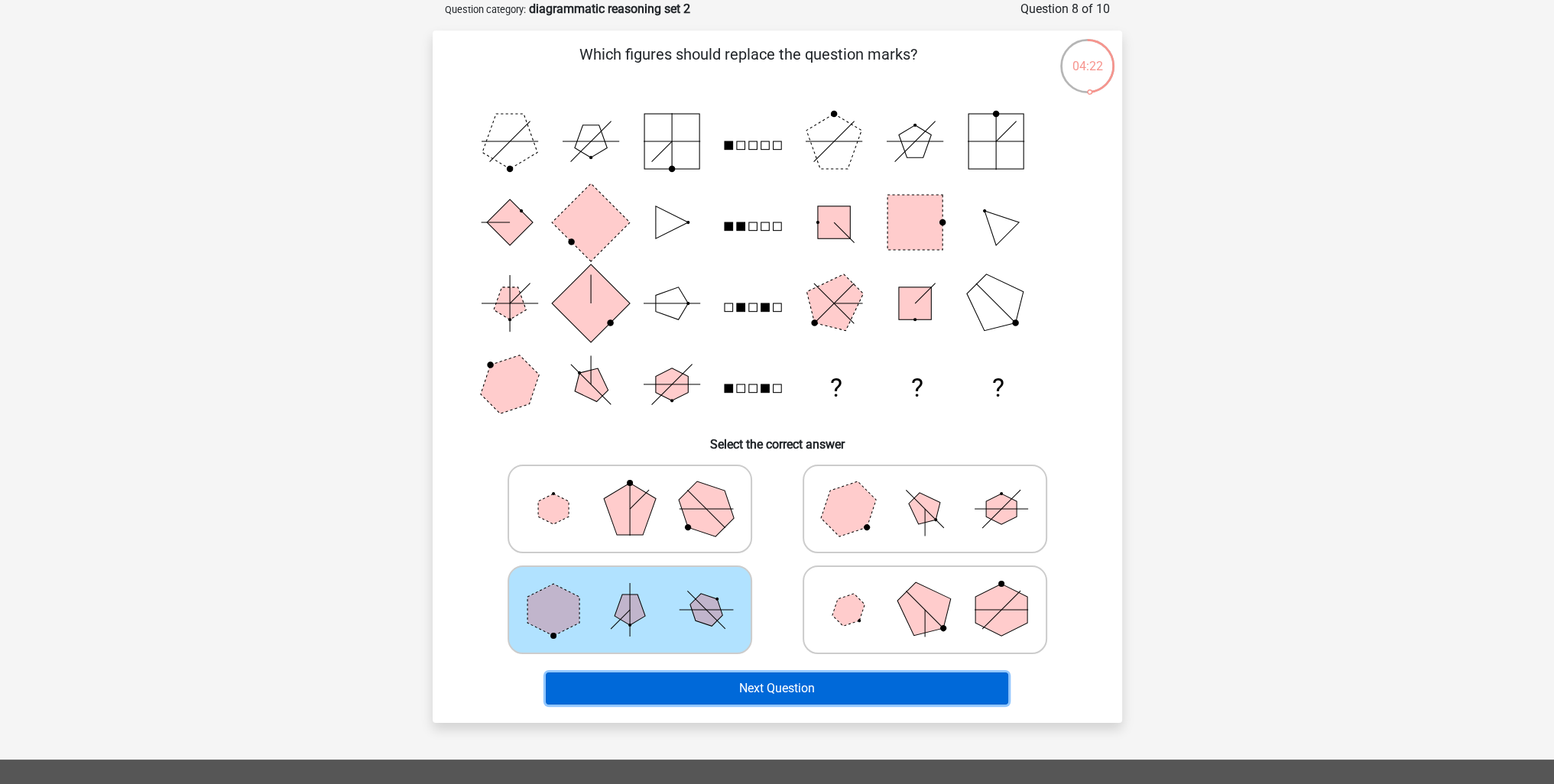
click at [793, 692] on button "Next Question" at bounding box center [777, 688] width 463 height 32
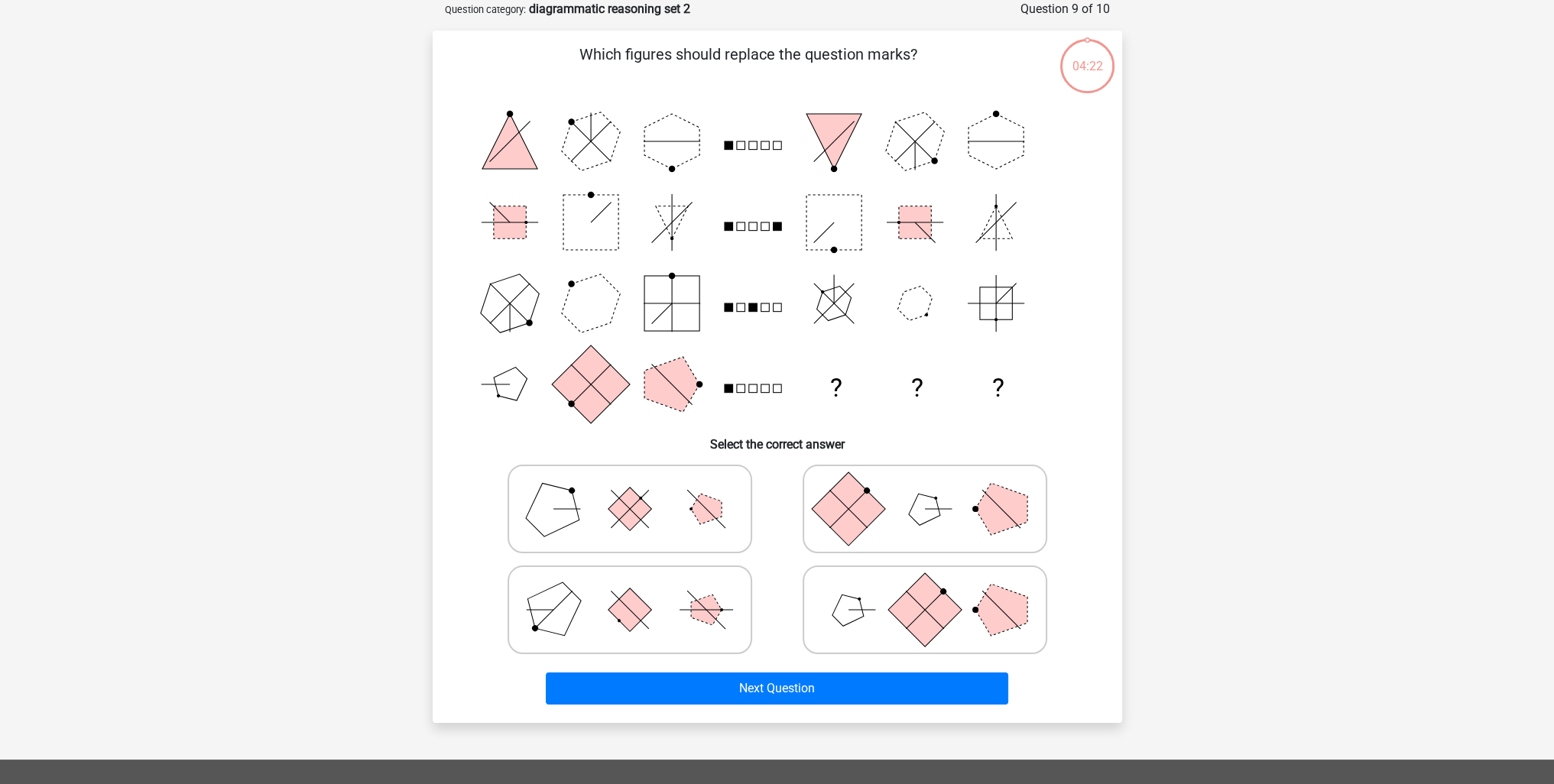
click at [682, 528] on icon at bounding box center [630, 509] width 230 height 76
click at [640, 489] on input "radio" at bounding box center [634, 484] width 10 height 10
radio input "true"
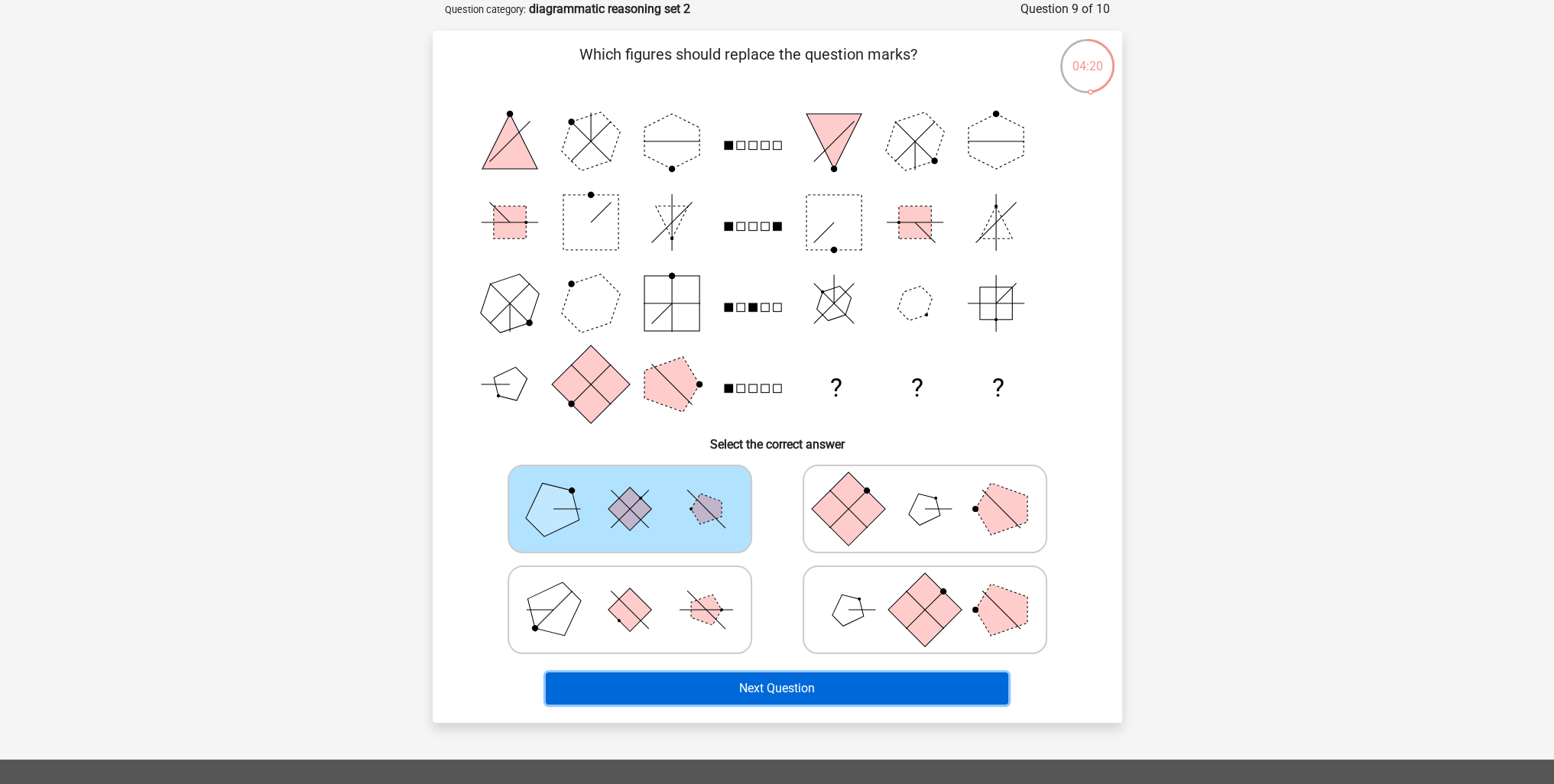
click at [749, 686] on button "Next Question" at bounding box center [777, 688] width 463 height 32
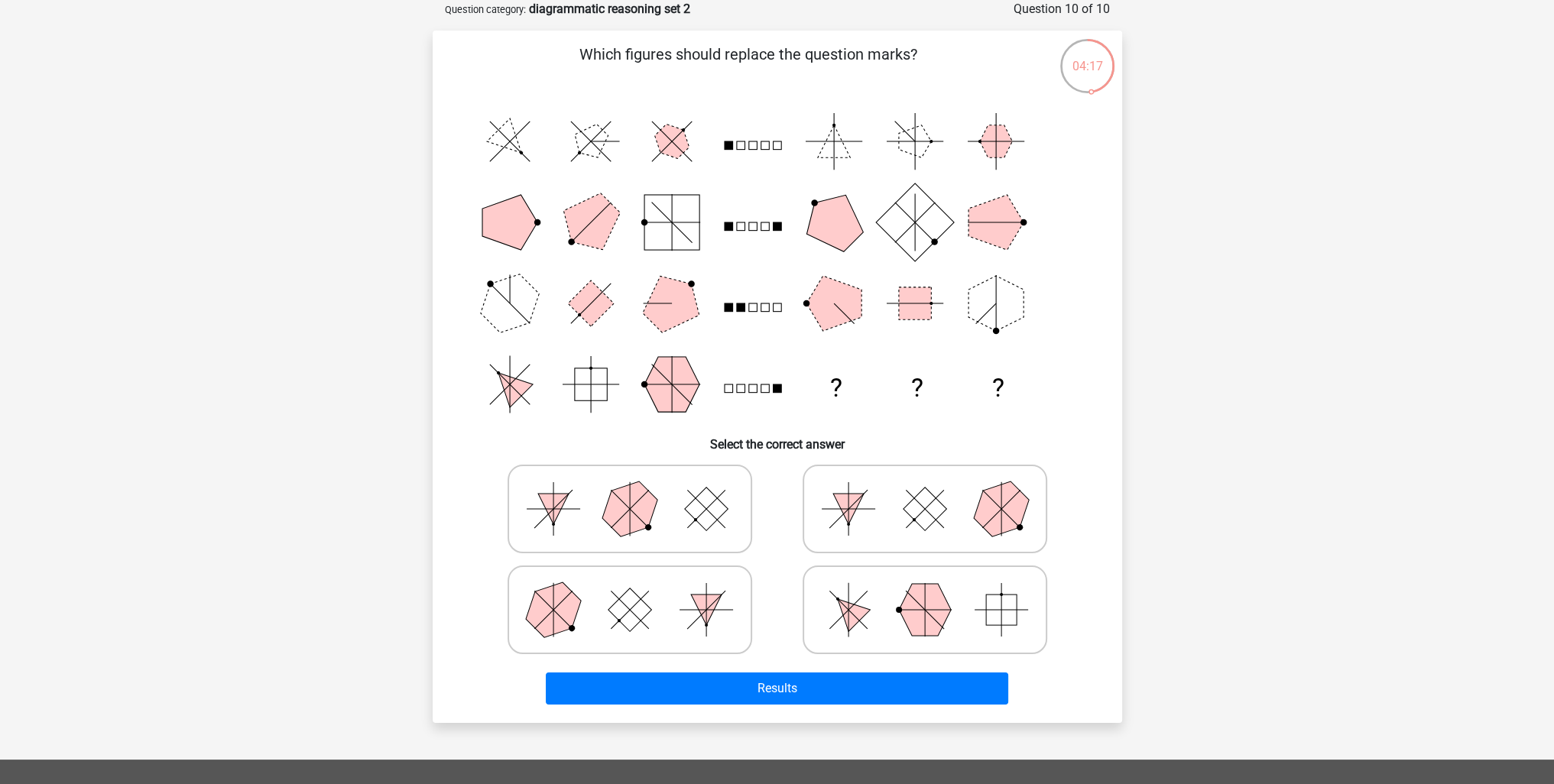
click at [679, 497] on icon at bounding box center [630, 509] width 230 height 76
click at [640, 489] on input "radio" at bounding box center [634, 484] width 10 height 10
radio input "true"
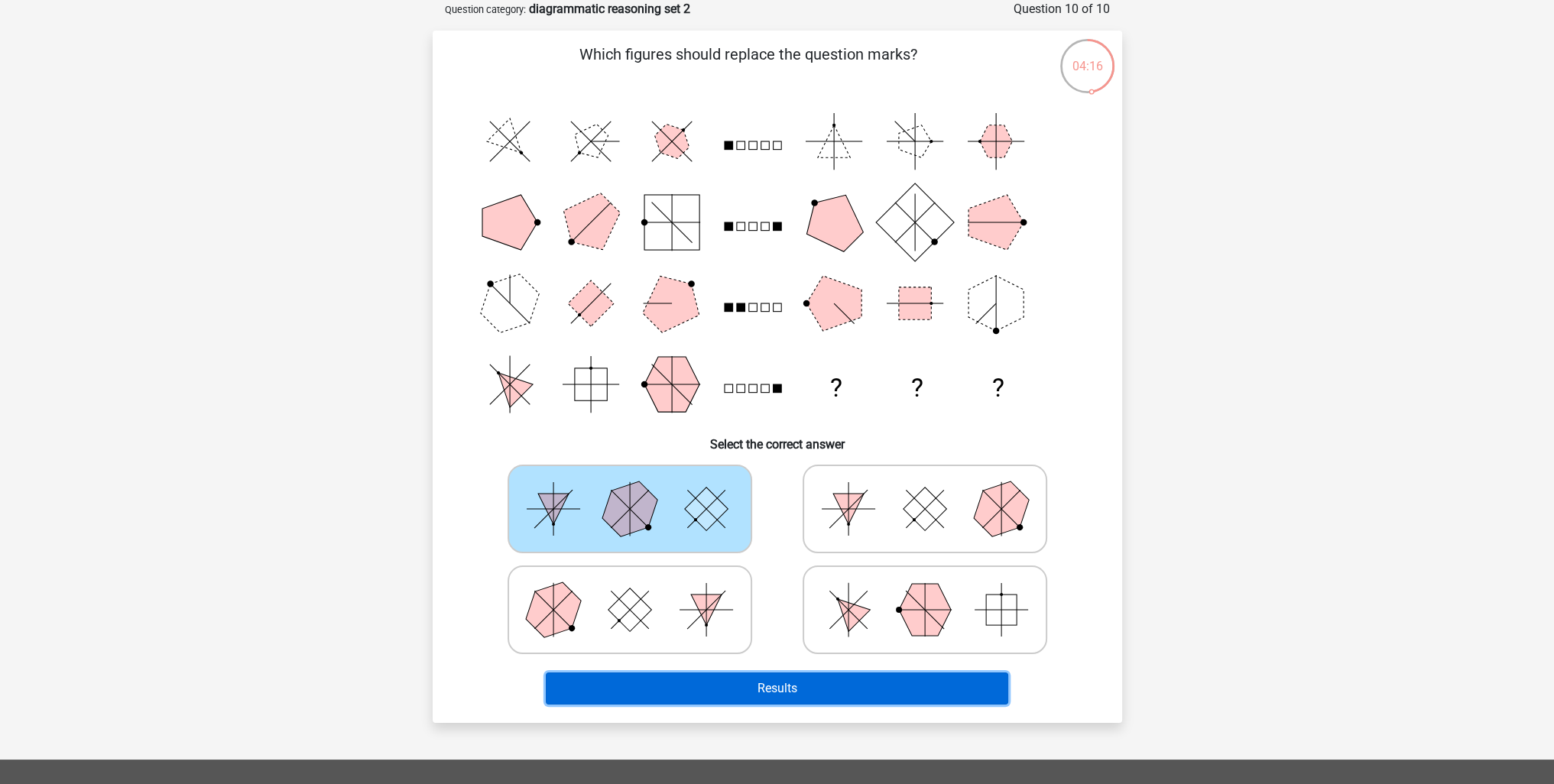
click at [769, 687] on button "Results" at bounding box center [777, 688] width 463 height 32
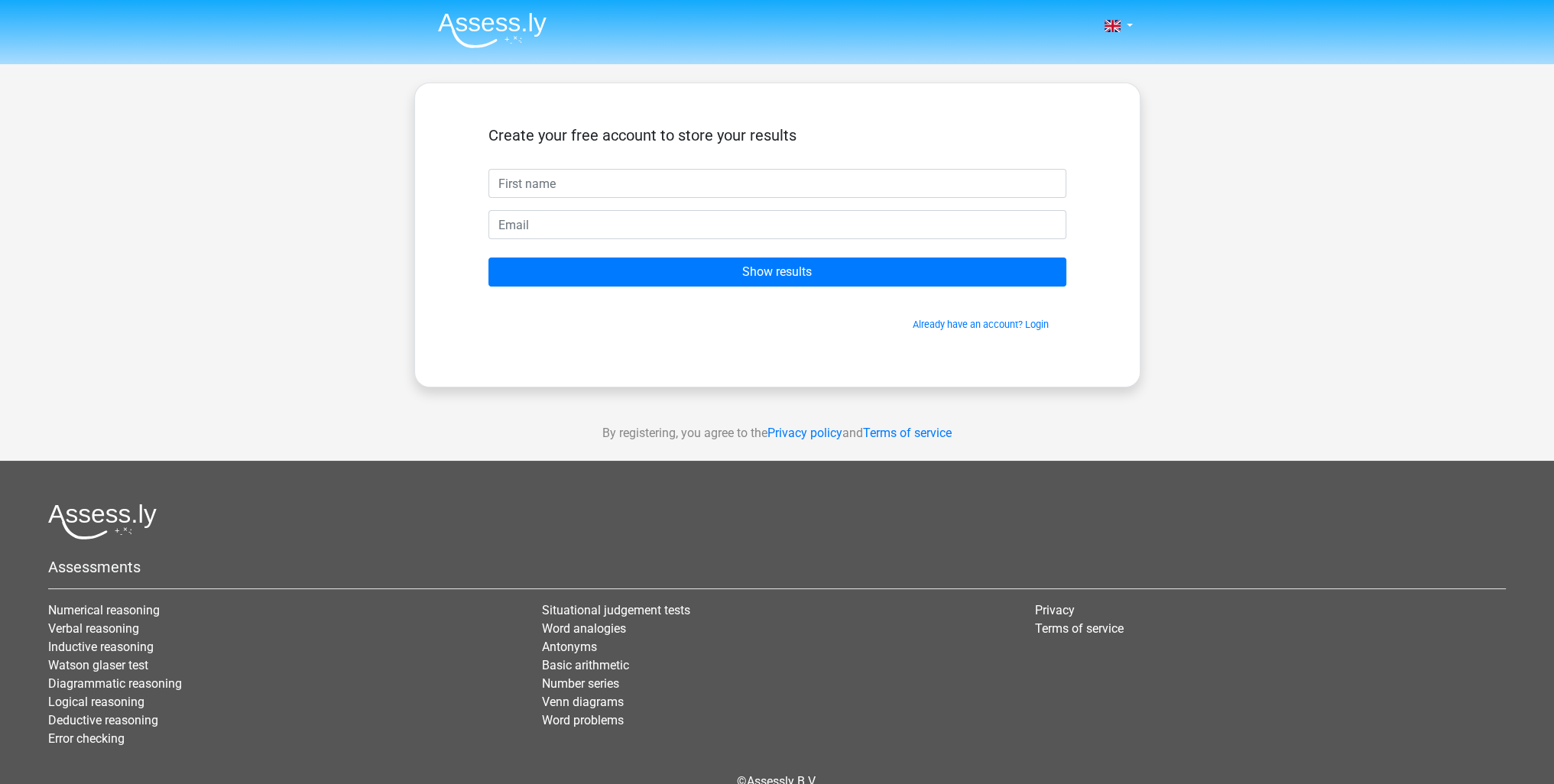
click at [705, 194] on input "text" at bounding box center [777, 183] width 578 height 29
type input "[PERSON_NAME]"
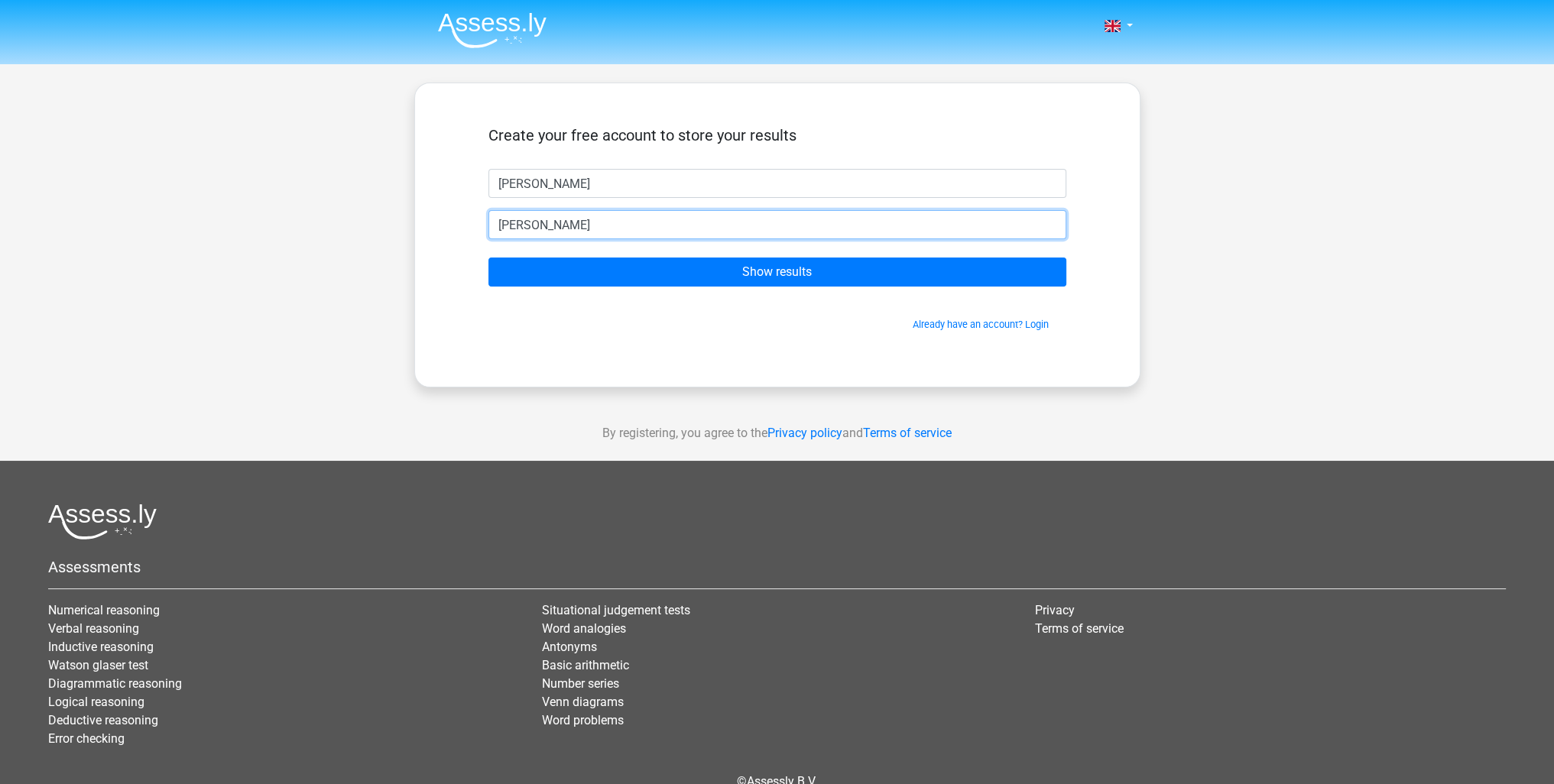
type input "[EMAIL_ADDRESS][DOMAIN_NAME]"
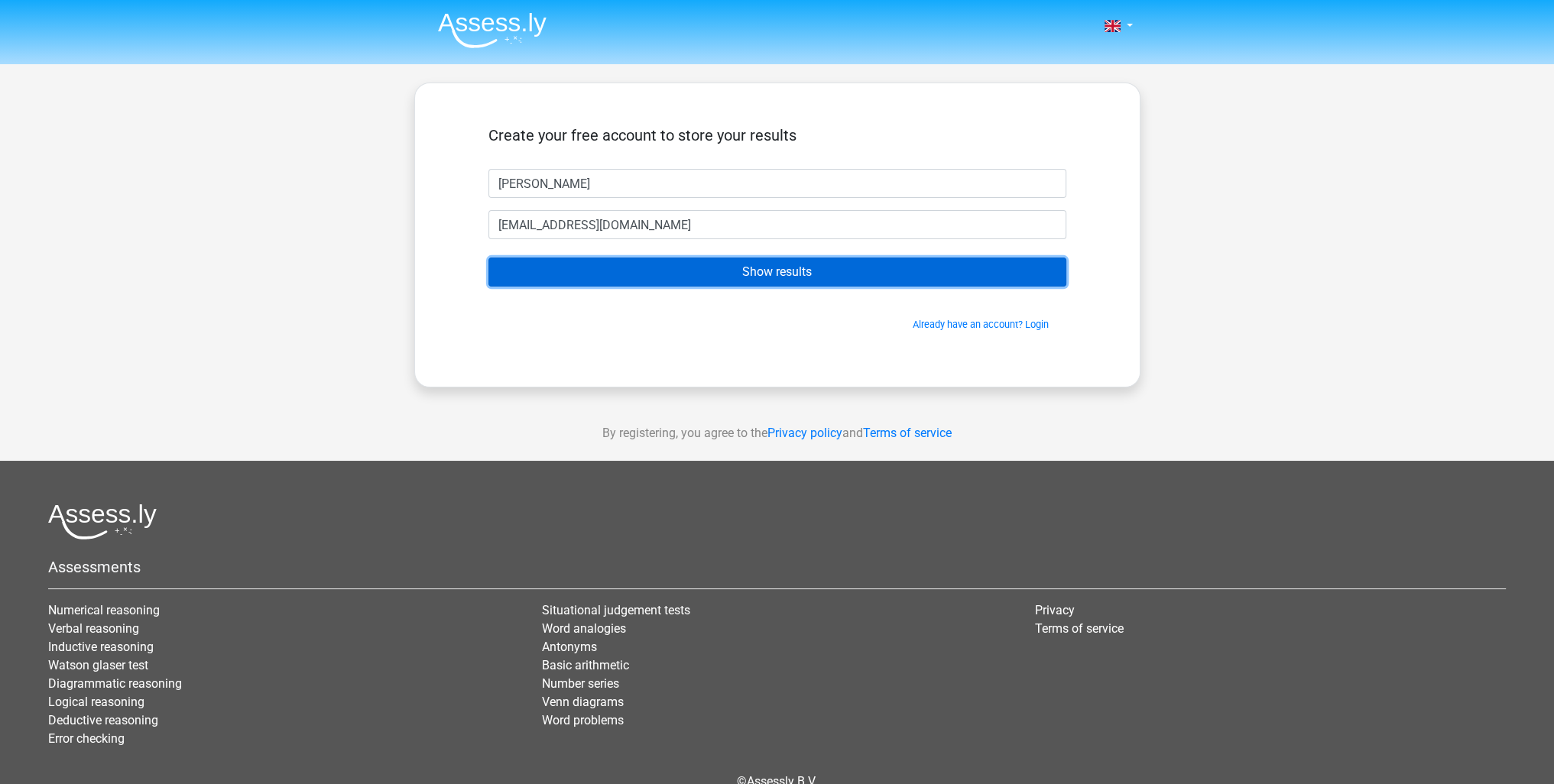
click at [726, 274] on input "Show results" at bounding box center [777, 271] width 578 height 29
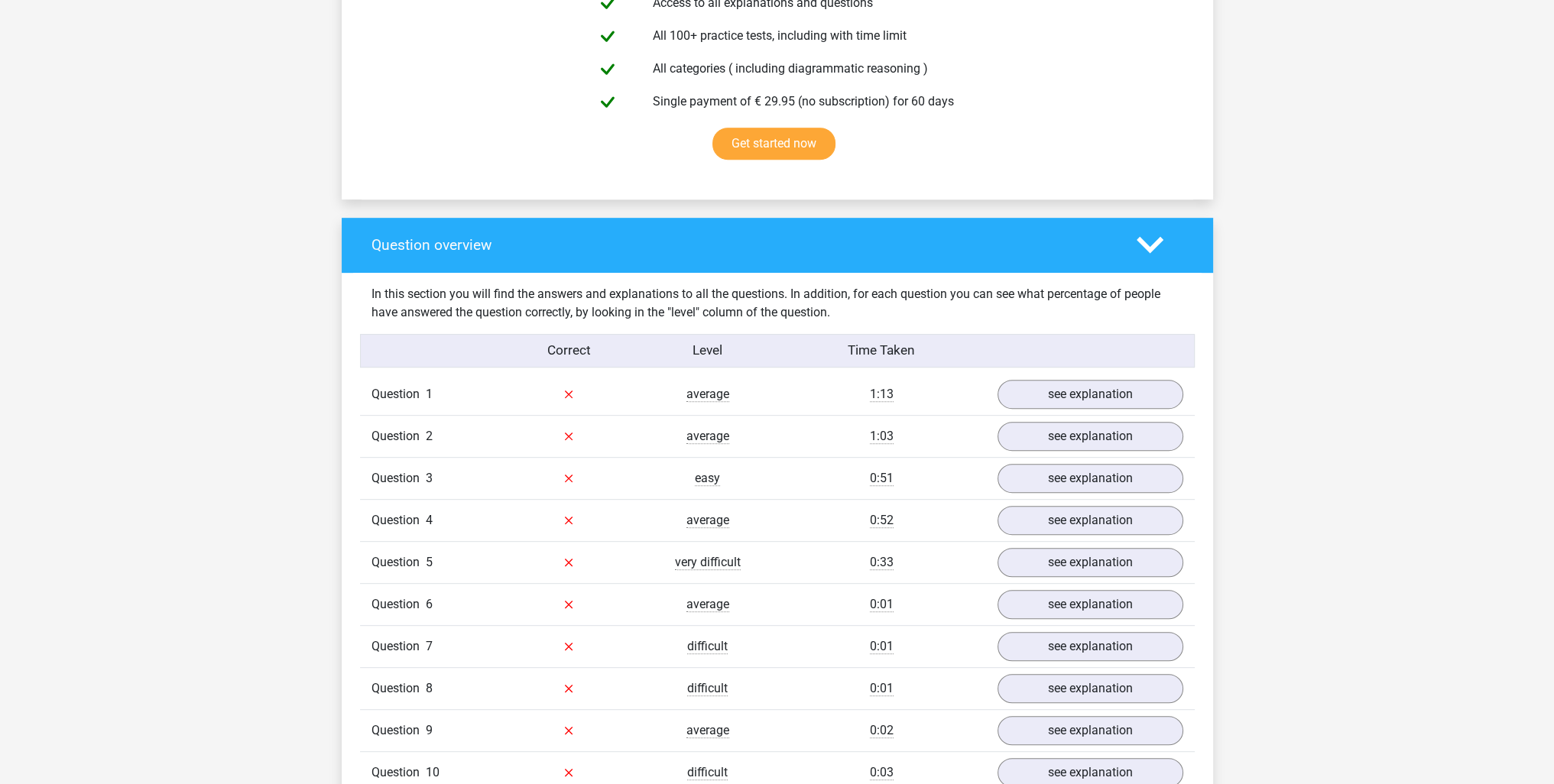
scroll to position [1070, 0]
